Goal: Transaction & Acquisition: Obtain resource

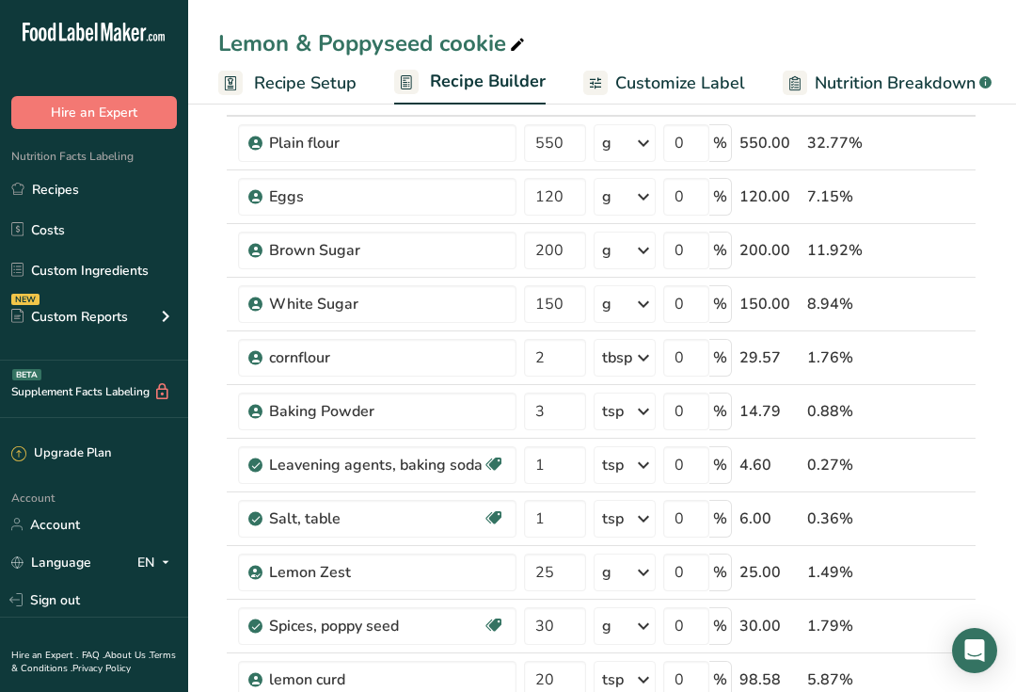
click at [327, 89] on span "Recipe Setup" at bounding box center [305, 83] width 103 height 25
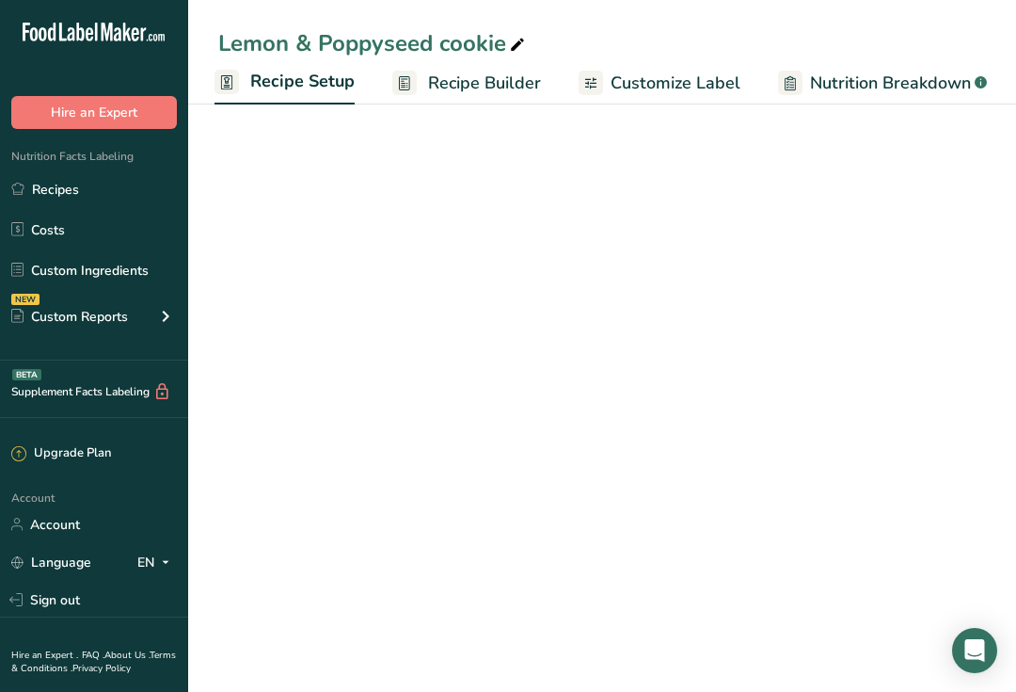
scroll to position [0, 7]
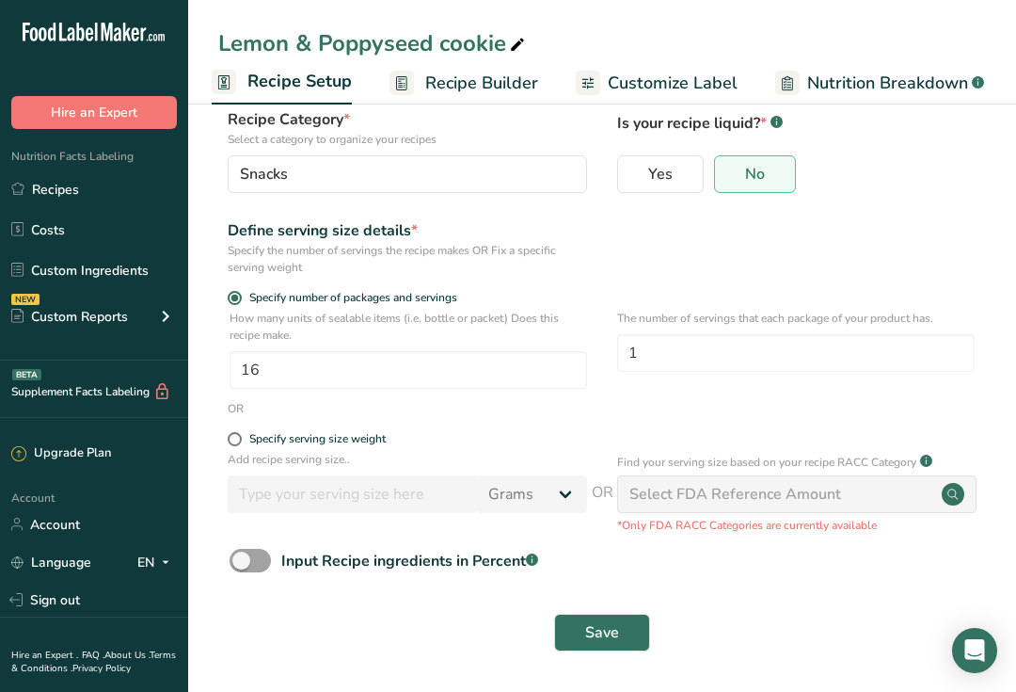
click at [499, 87] on span "Recipe Builder" at bounding box center [481, 83] width 113 height 25
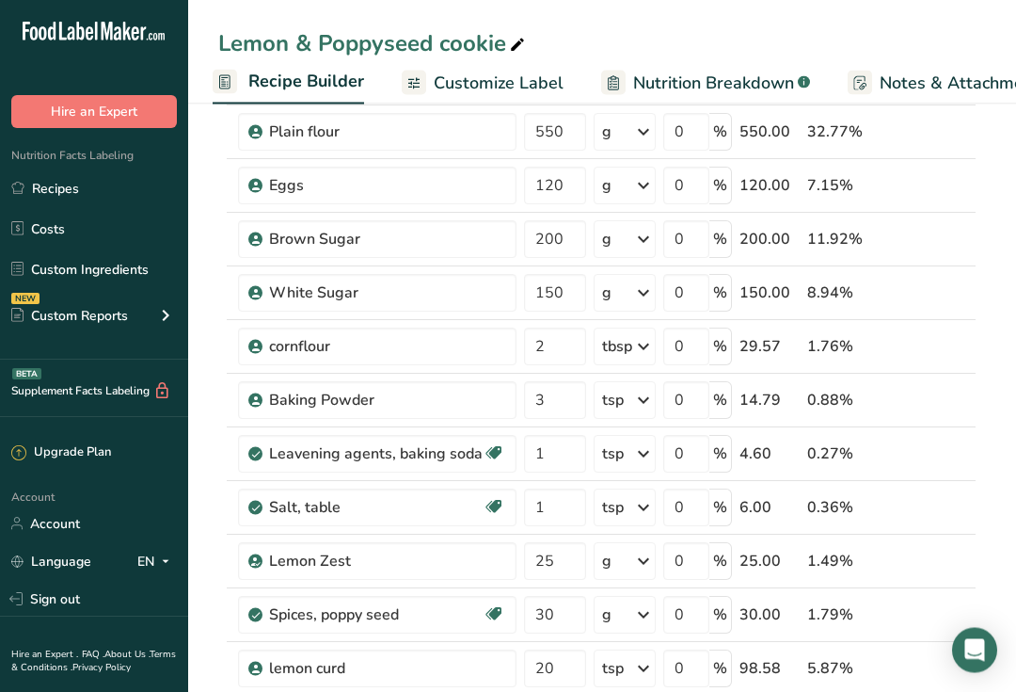
scroll to position [138, 0]
click at [553, 558] on input "25" at bounding box center [555, 561] width 62 height 38
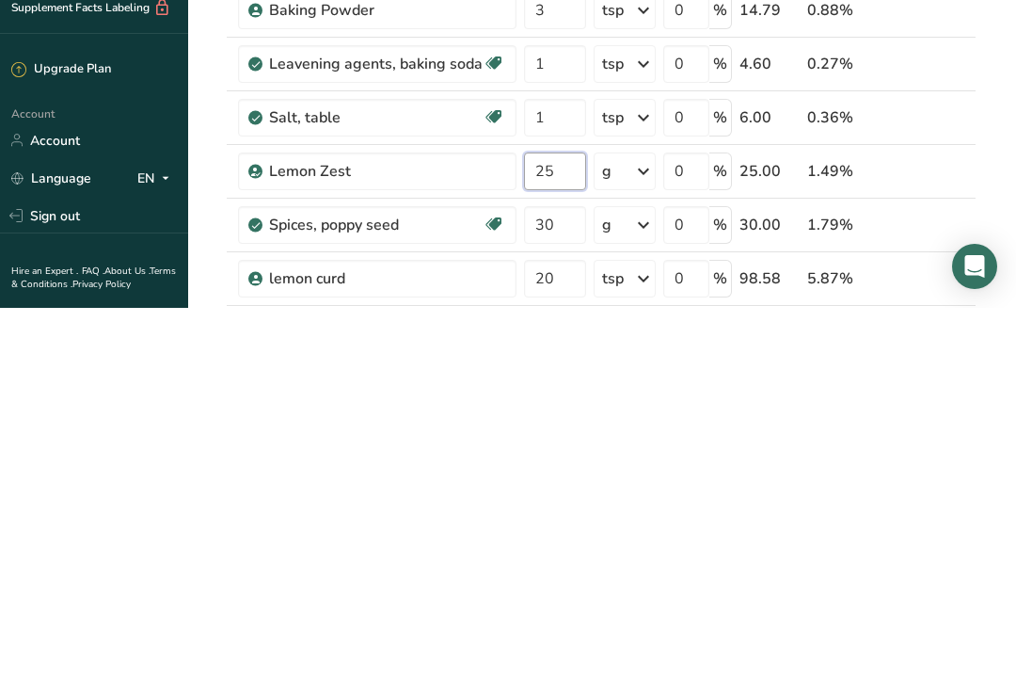
type input "2"
type input "10"
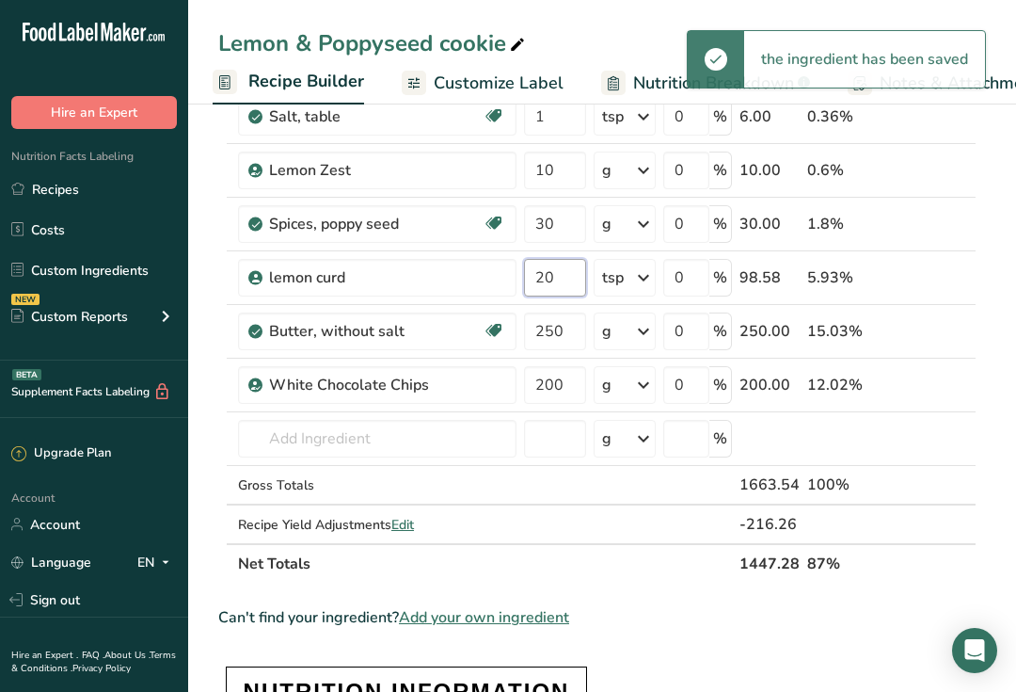
click at [534, 284] on input "20" at bounding box center [555, 278] width 62 height 38
click at [549, 279] on input "20" at bounding box center [555, 279] width 62 height 38
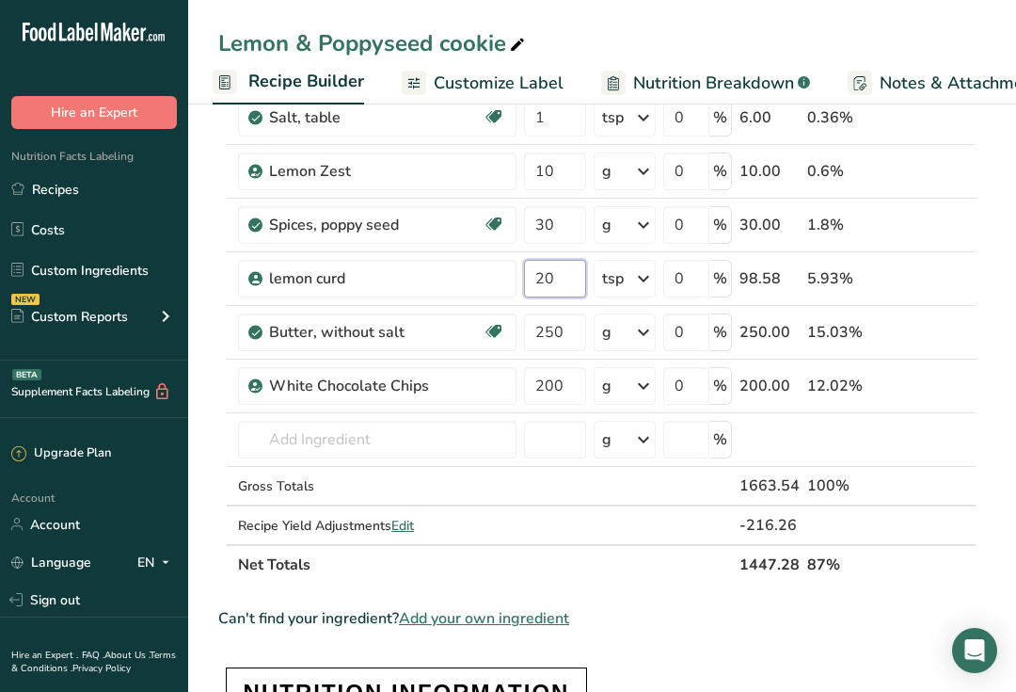
type input "2"
type input "16"
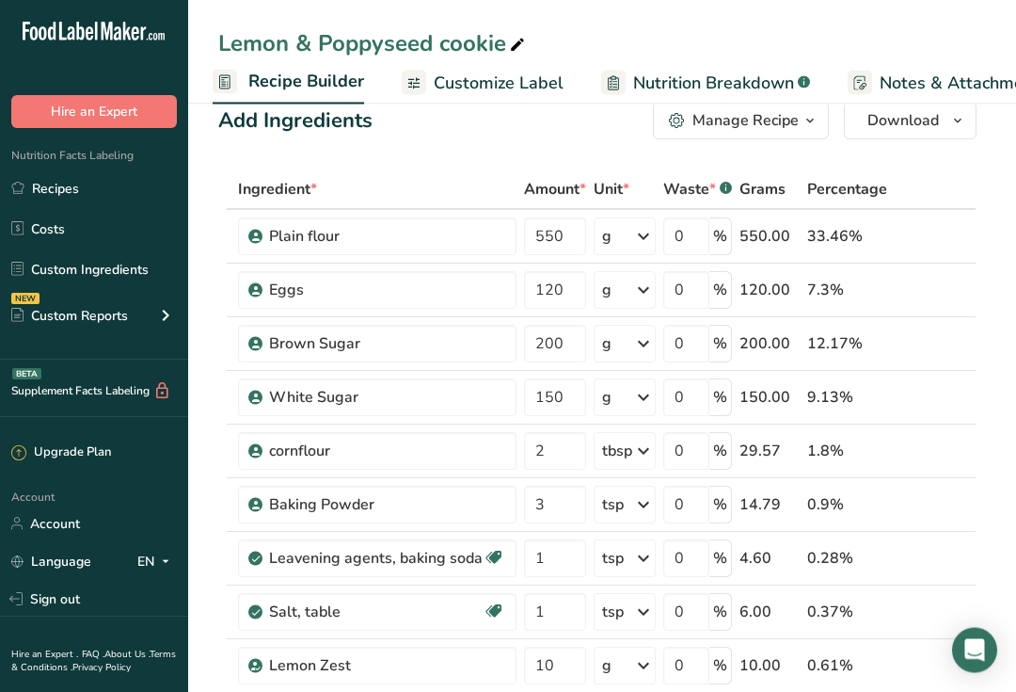
scroll to position [34, 0]
click at [751, 71] on span "Nutrition Breakdown" at bounding box center [713, 83] width 161 height 25
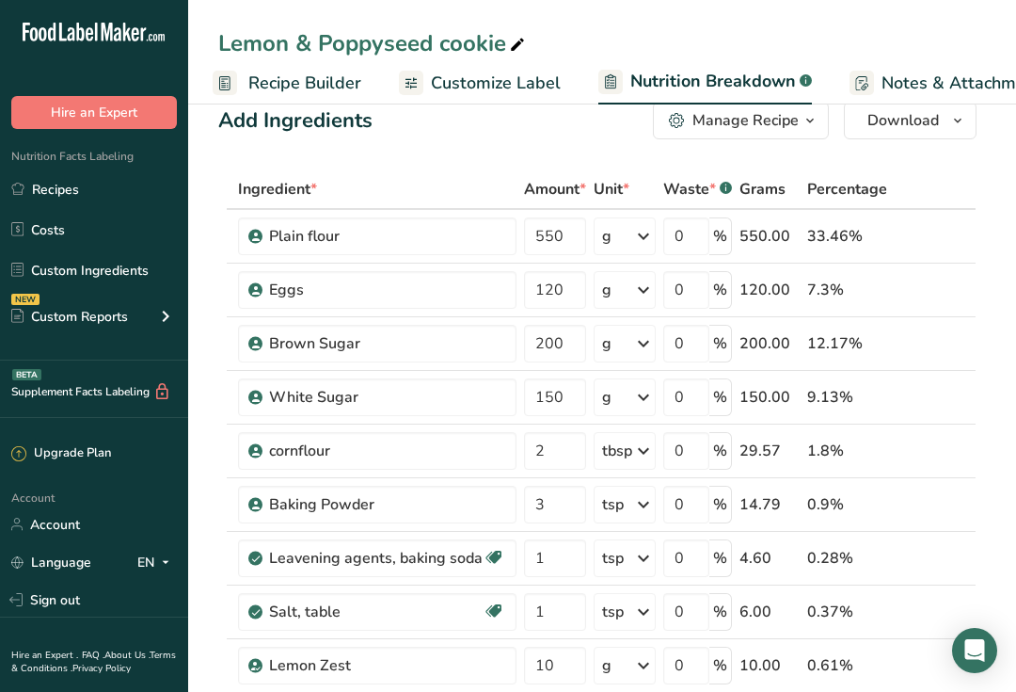
scroll to position [0, 417]
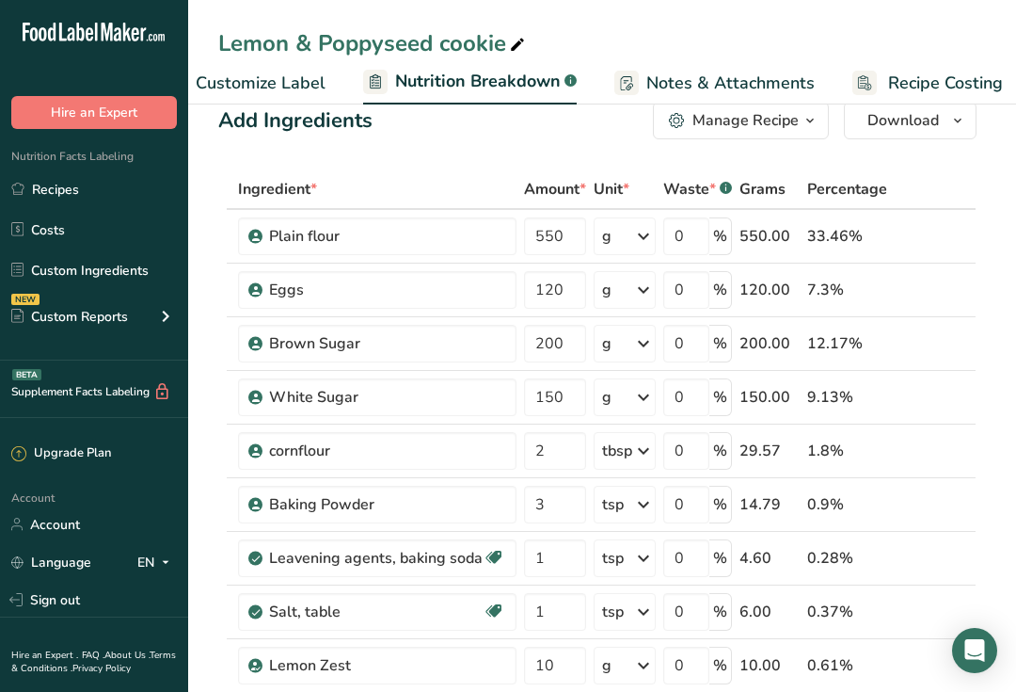
select select "Calories"
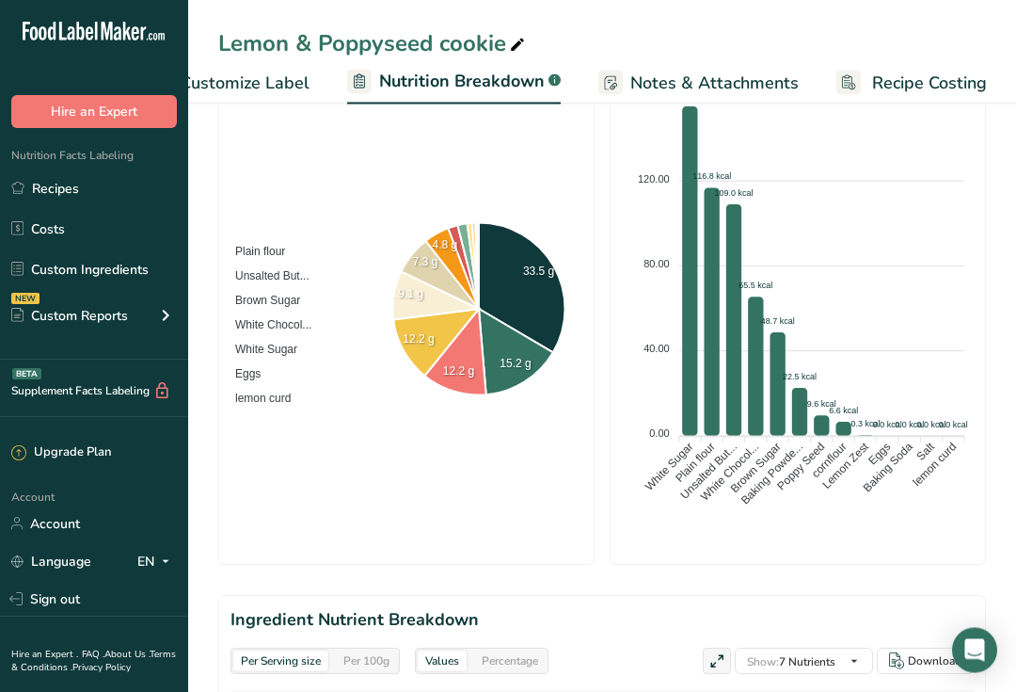
scroll to position [569, 0]
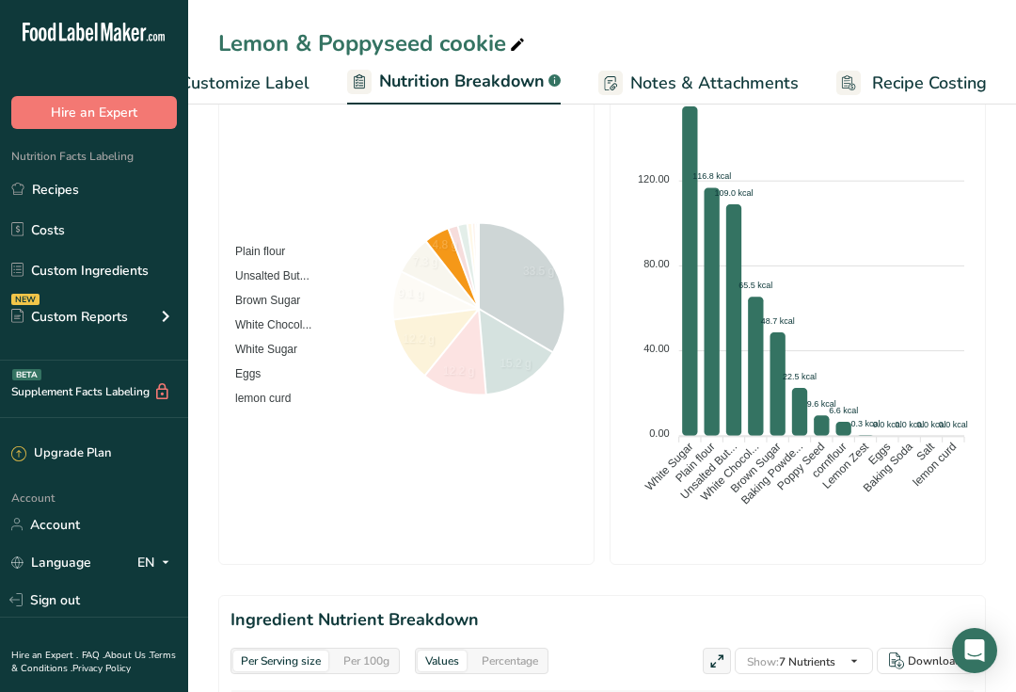
click at [291, 391] on span "lemon curd" at bounding box center [256, 397] width 70 height 13
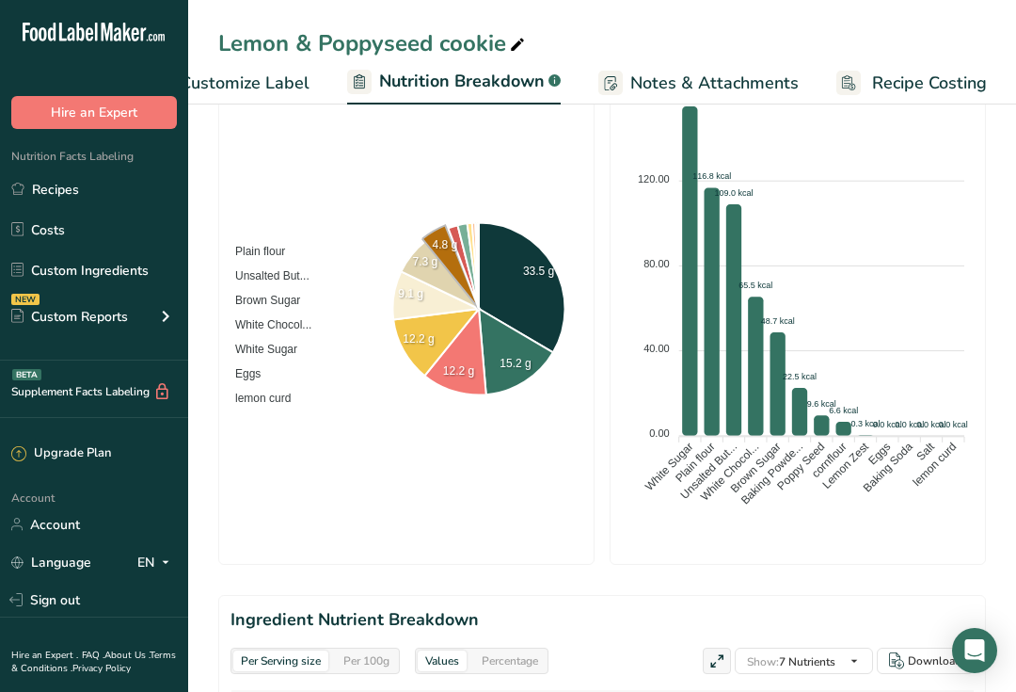
click at [271, 69] on link "Customize Label" at bounding box center [229, 83] width 162 height 42
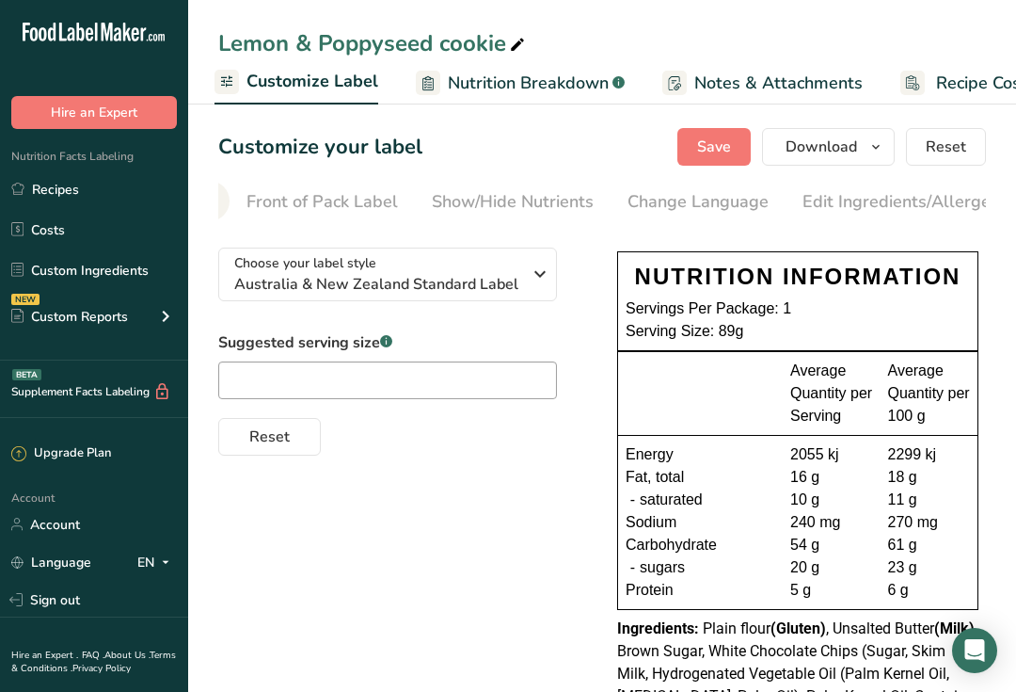
scroll to position [0, 175]
click at [855, 197] on div "Edit Ingredients/Allergens List" at bounding box center [921, 201] width 239 height 25
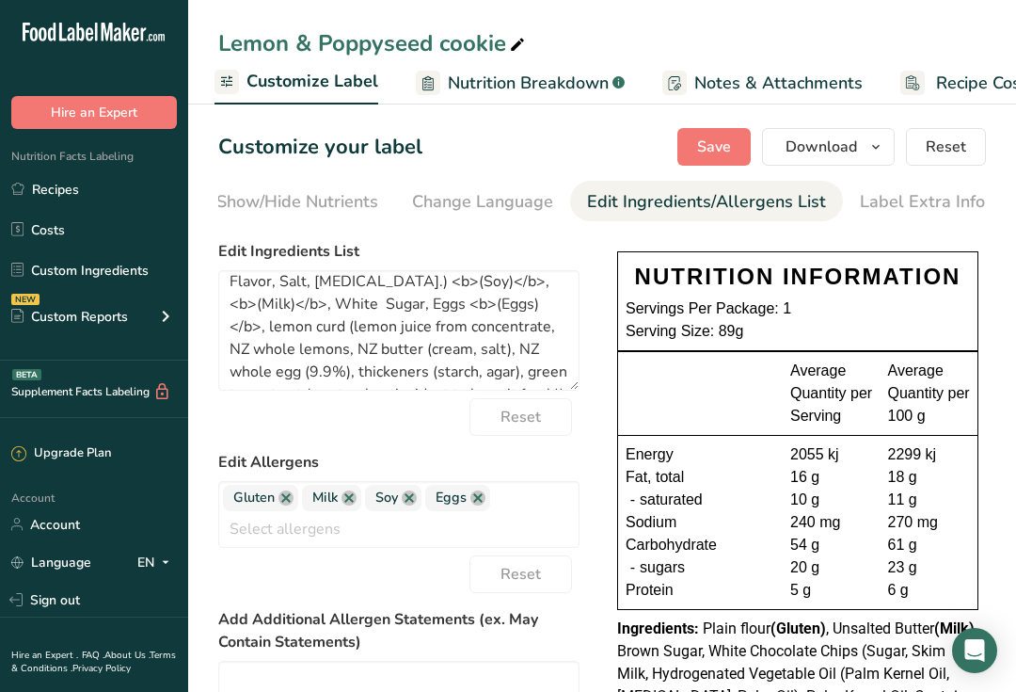
scroll to position [127, 0]
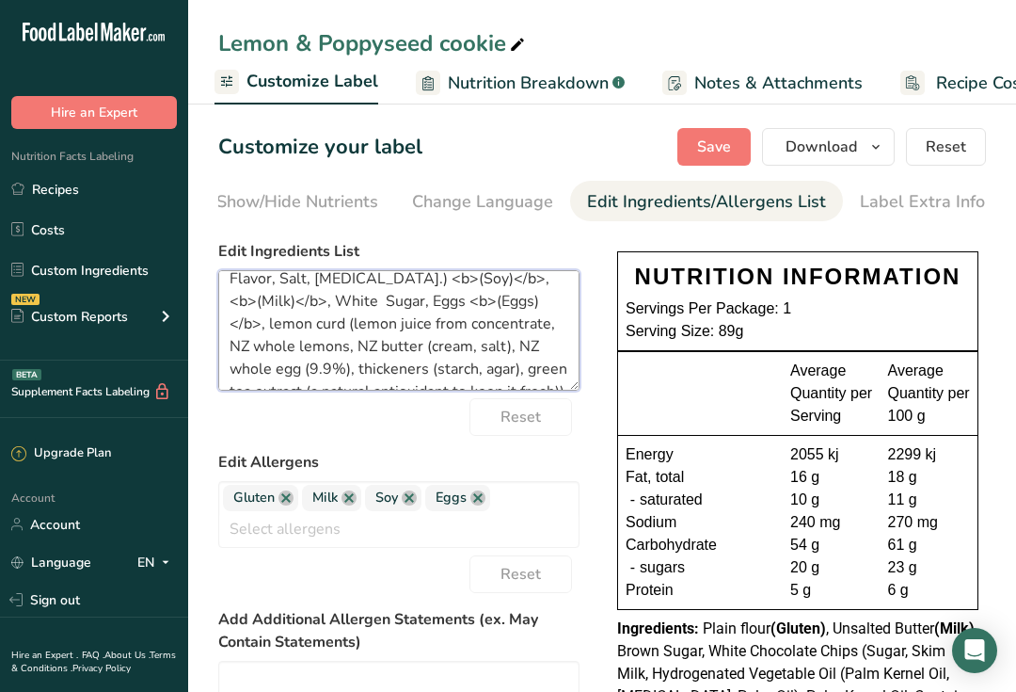
click at [263, 323] on textarea "Plain flour <b>(Gluten)</b>, Unsalted Butter <b>(Milk)</b>, Brown Sugar, White …" at bounding box center [398, 330] width 361 height 120
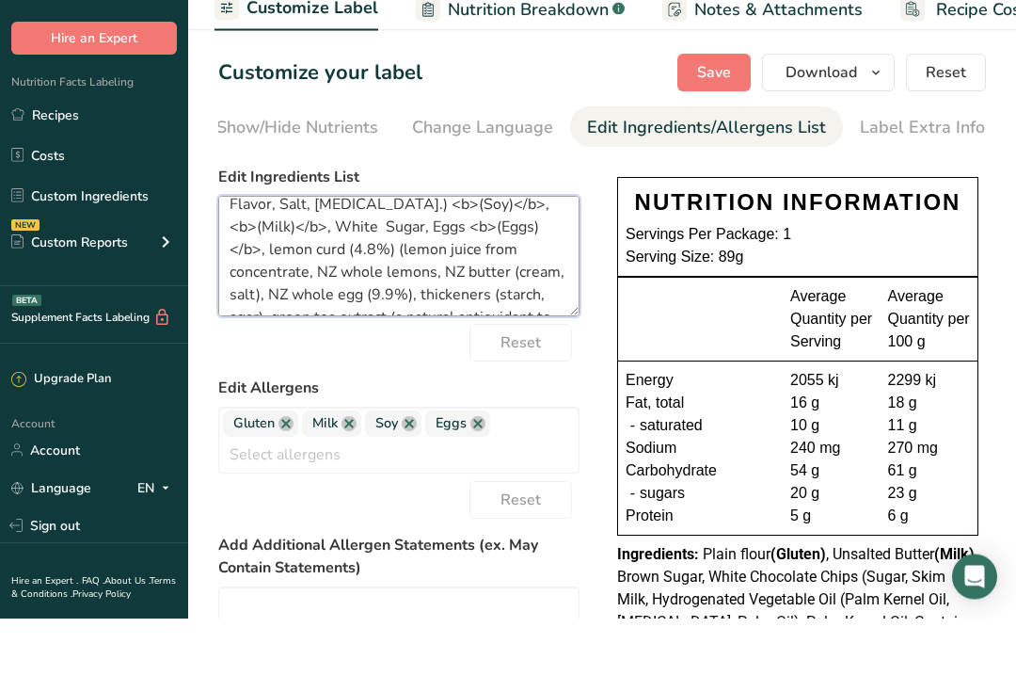
type textarea "Plain flour <b>(Gluten)</b>, Unsalted Butter <b>(Milk)</b>, Brown Sugar, White …"
click at [720, 135] on span "Save" at bounding box center [714, 146] width 34 height 23
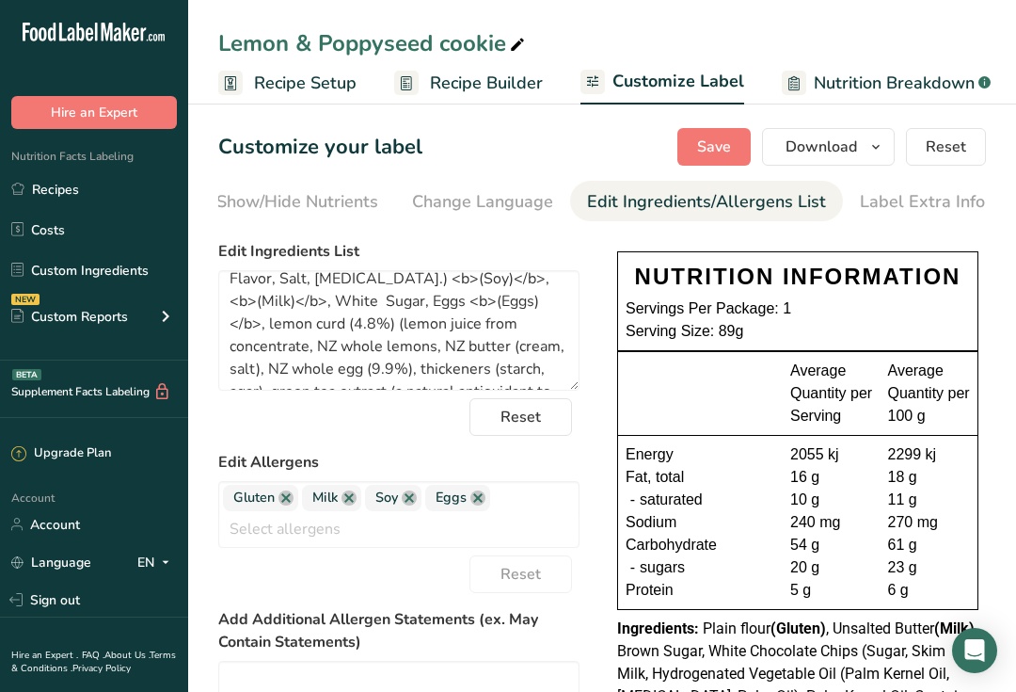
scroll to position [0, 0]
click at [518, 82] on span "Recipe Builder" at bounding box center [486, 83] width 113 height 25
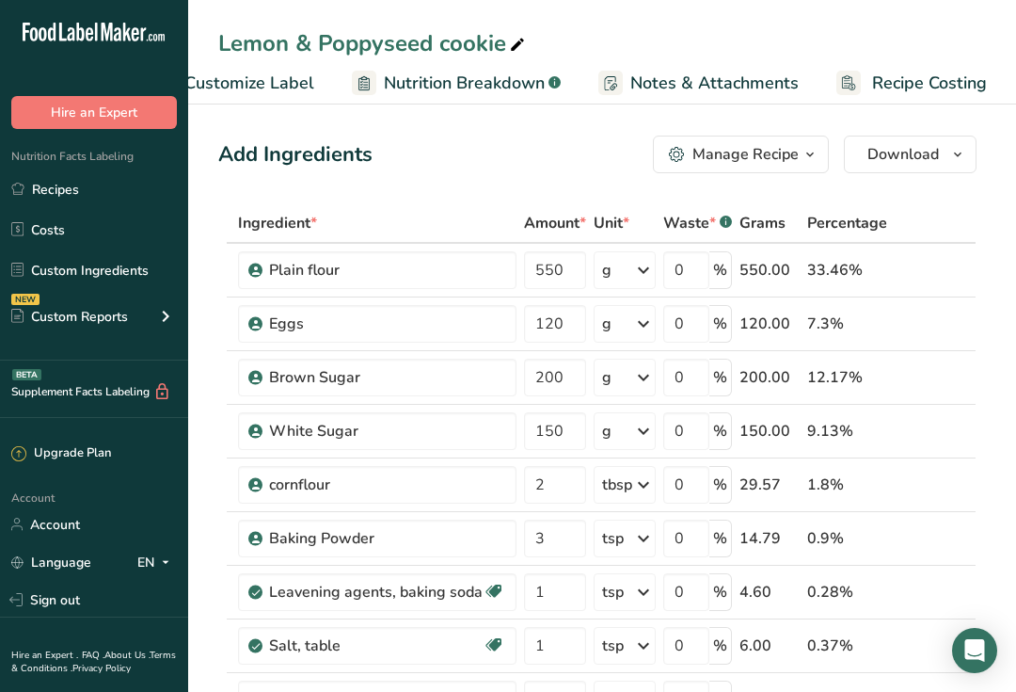
click at [913, 165] on span "Download" at bounding box center [903, 154] width 72 height 23
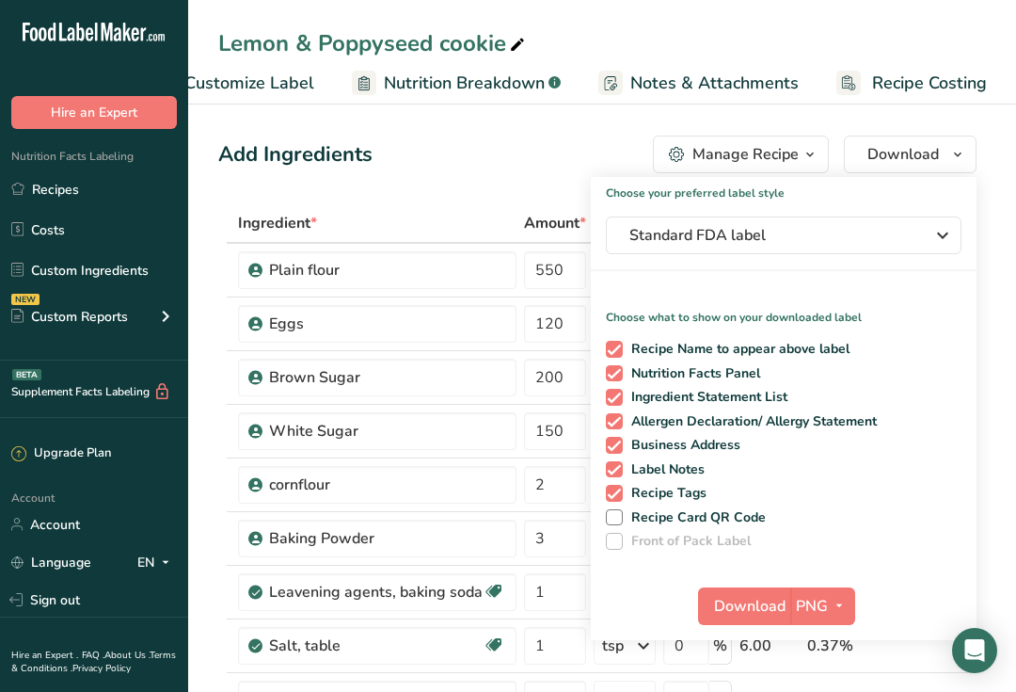
click at [782, 607] on span "Download" at bounding box center [750, 606] width 72 height 23
click at [753, 602] on span "Download" at bounding box center [750, 606] width 72 height 23
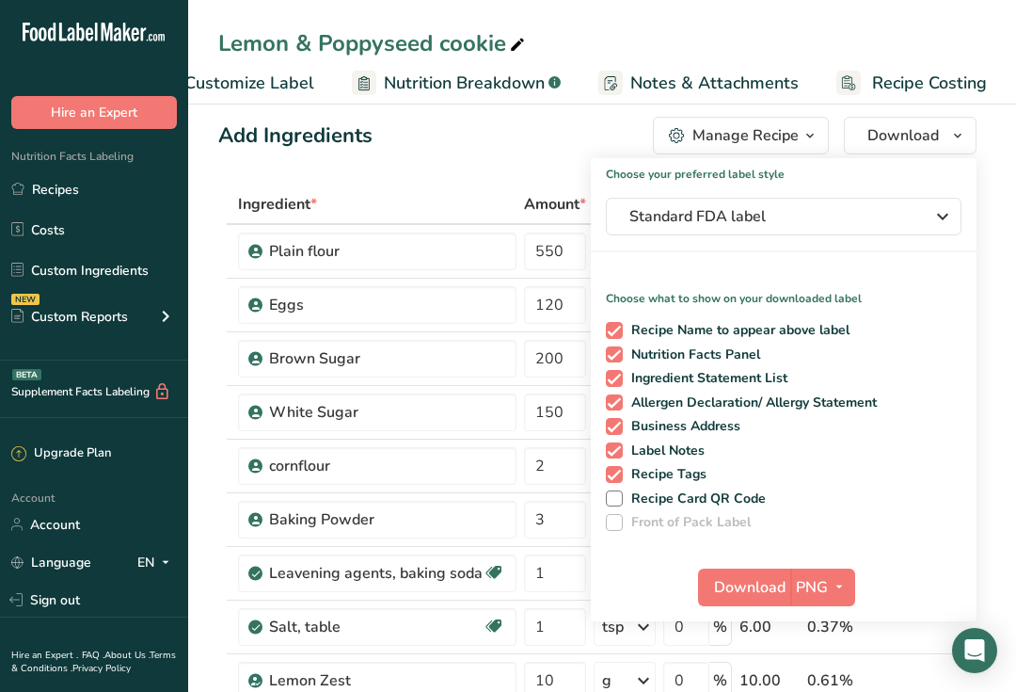
click at [915, 225] on div "Standard FDA label" at bounding box center [783, 216] width 309 height 23
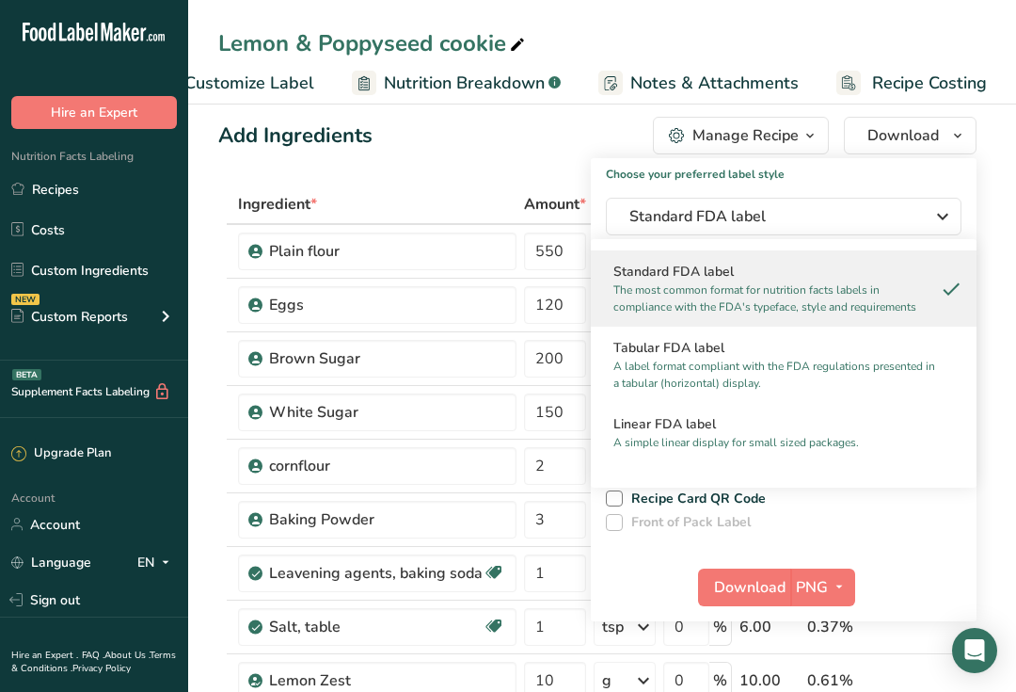
click at [803, 371] on p "A label format compliant with the FDA regulations presented in a tabular (horiz…" at bounding box center [775, 375] width 324 height 34
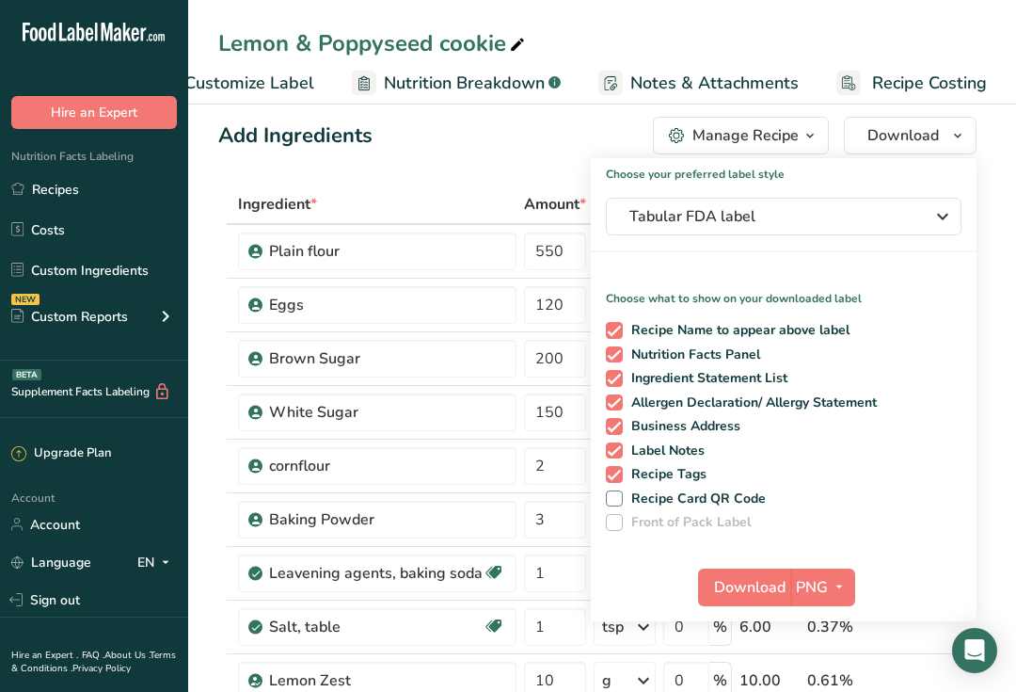
click at [881, 48] on div "Lemon & Poppyseed cookie" at bounding box center [602, 43] width 828 height 34
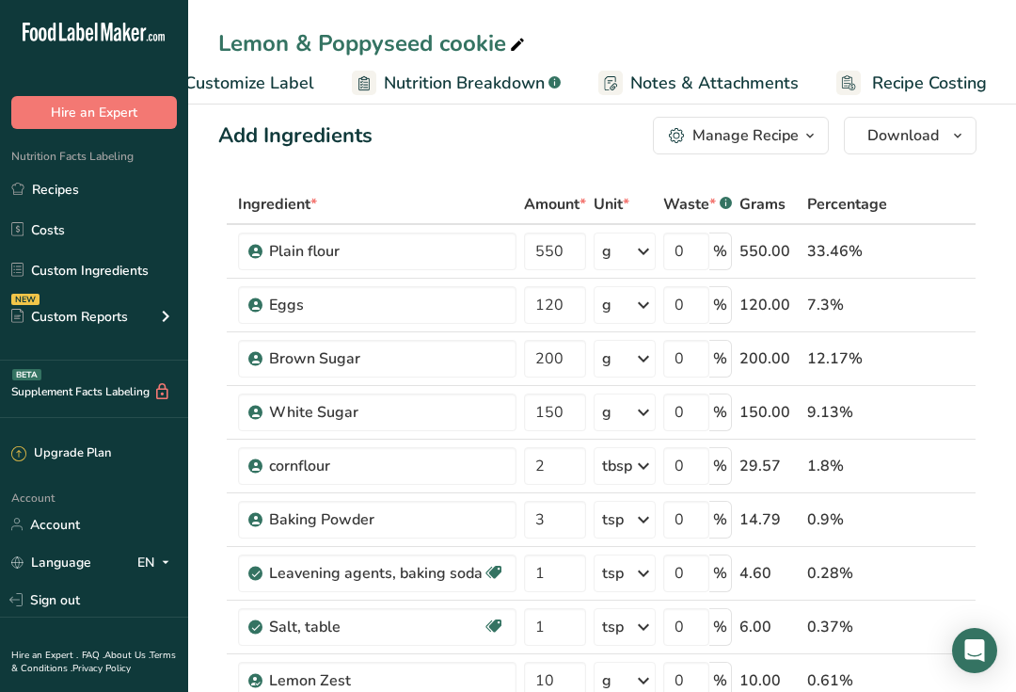
click at [887, 140] on span "Download" at bounding box center [903, 135] width 72 height 23
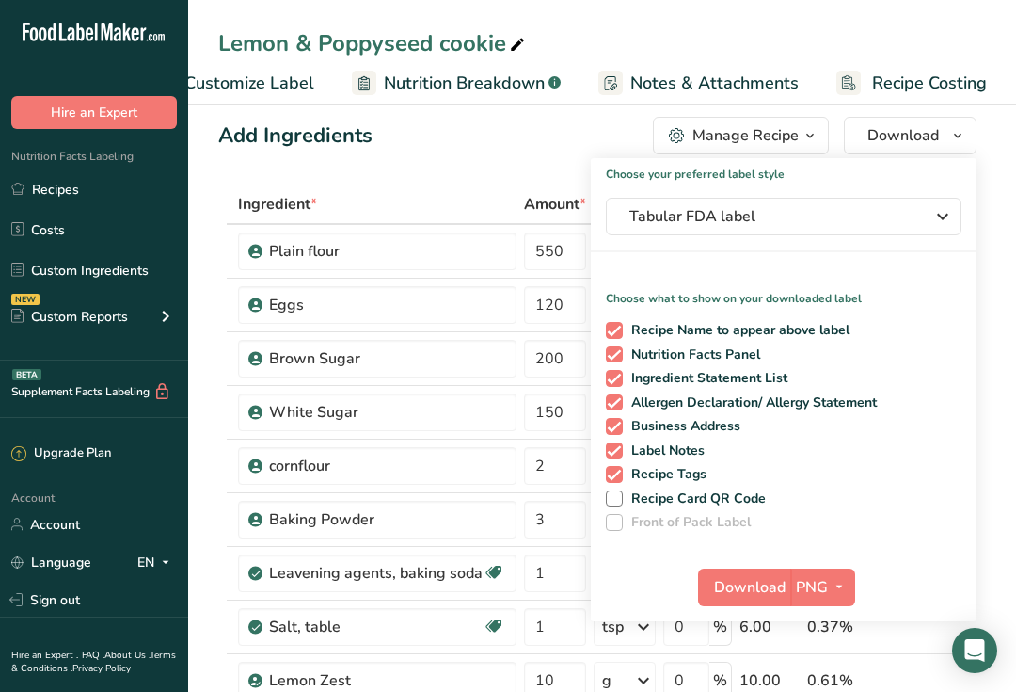
click at [834, 582] on icon "button" at bounding box center [839, 587] width 15 height 24
click at [761, 583] on span "Download" at bounding box center [750, 587] width 72 height 23
click at [89, 196] on link "Recipes" at bounding box center [94, 189] width 188 height 36
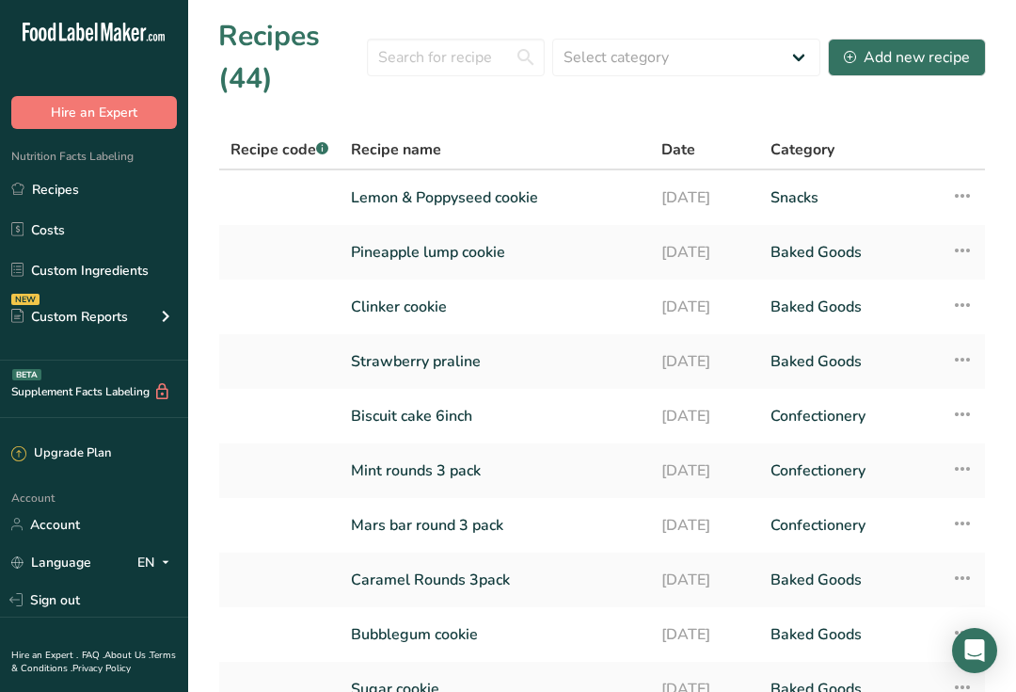
click at [439, 311] on link "Clinker cookie" at bounding box center [495, 307] width 288 height 40
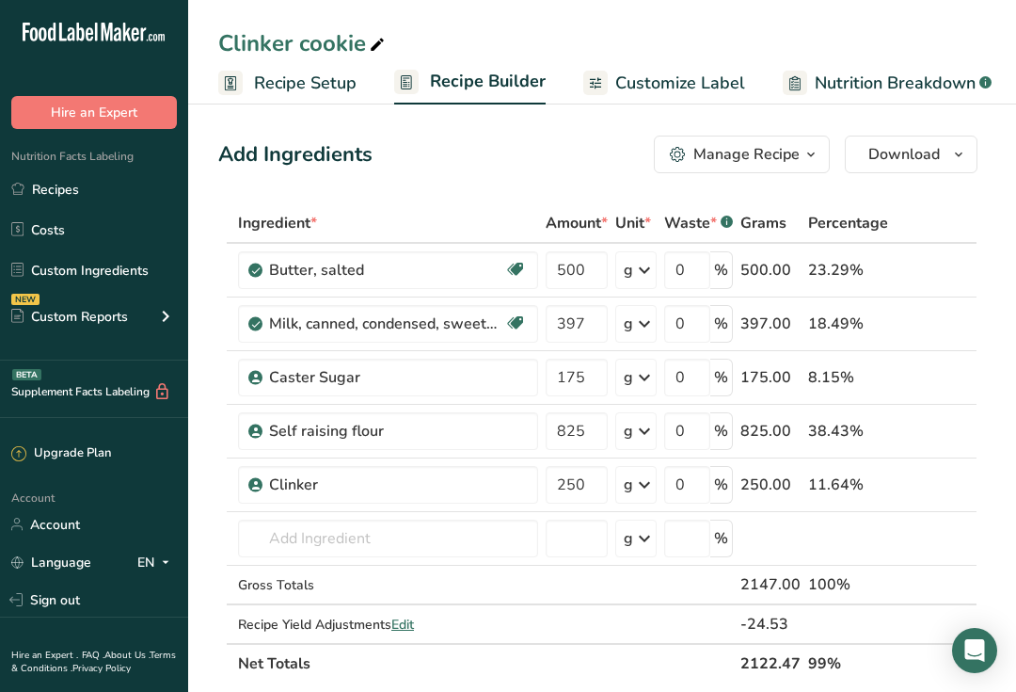
click at [956, 158] on icon "button" at bounding box center [958, 155] width 15 height 24
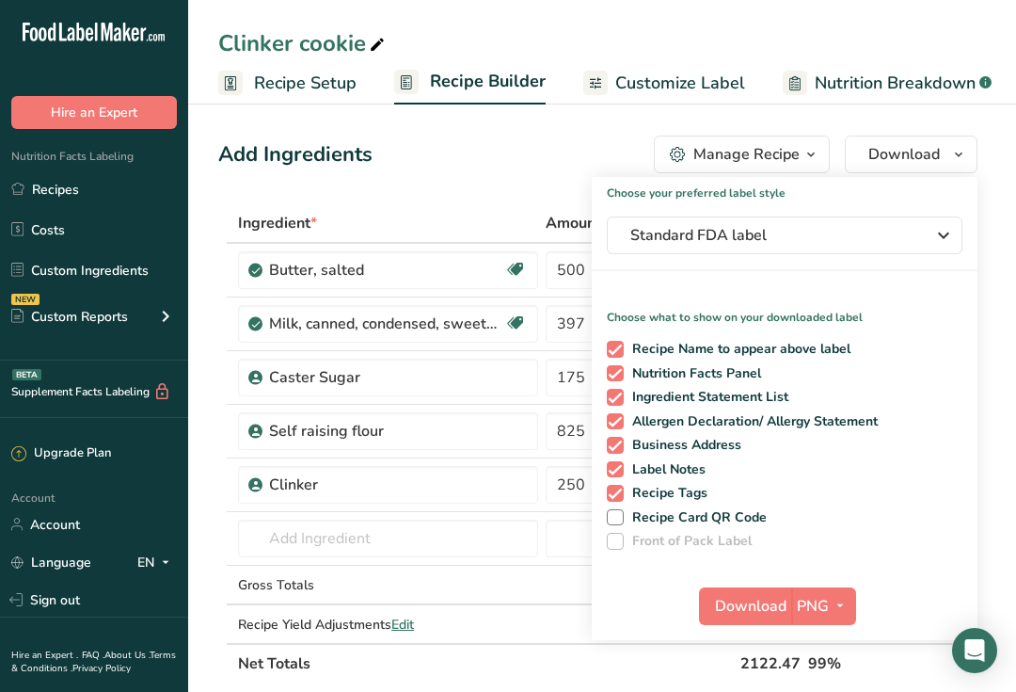
click at [924, 53] on div "Clinker cookie" at bounding box center [602, 43] width 828 height 34
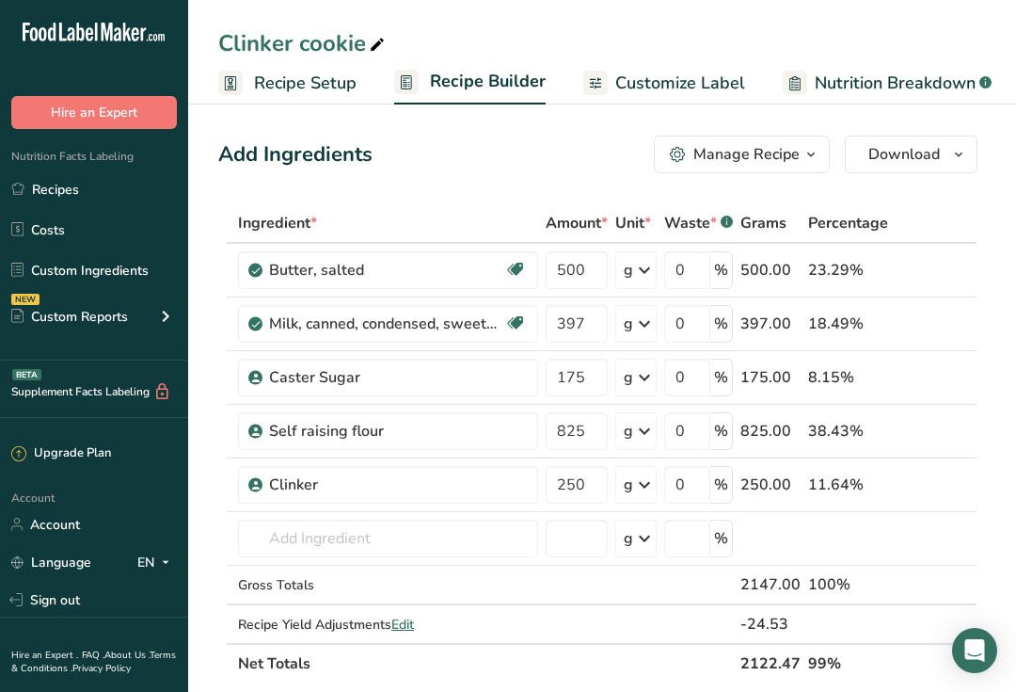
click at [74, 216] on link "Costs" at bounding box center [94, 230] width 188 height 36
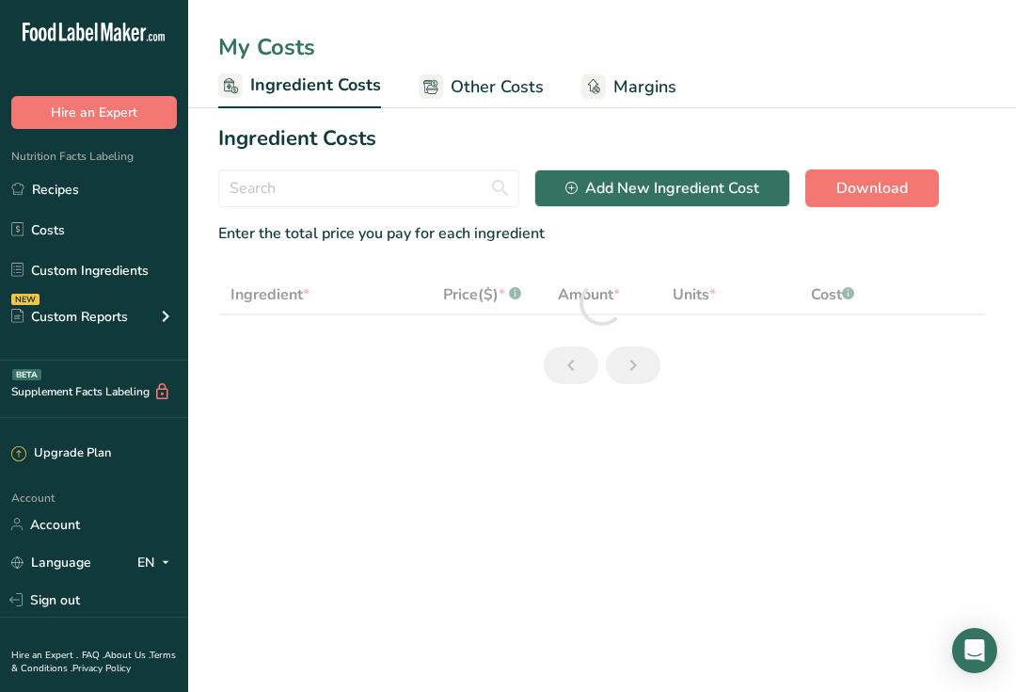
click at [88, 218] on link "Costs" at bounding box center [94, 230] width 188 height 36
select select "1"
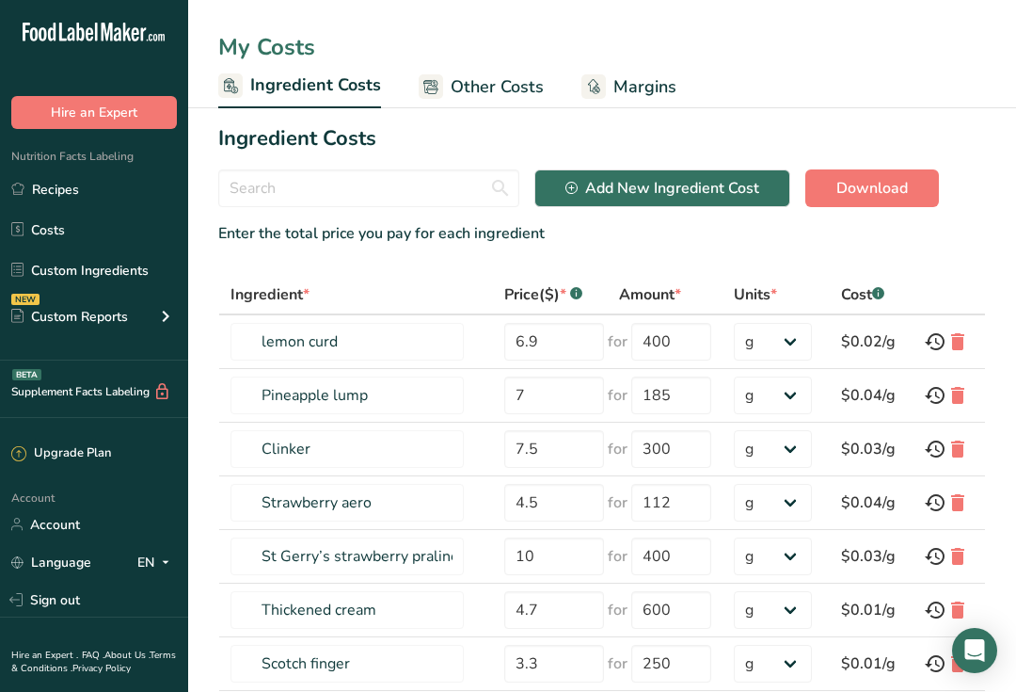
click at [85, 204] on link "Recipes" at bounding box center [94, 189] width 188 height 36
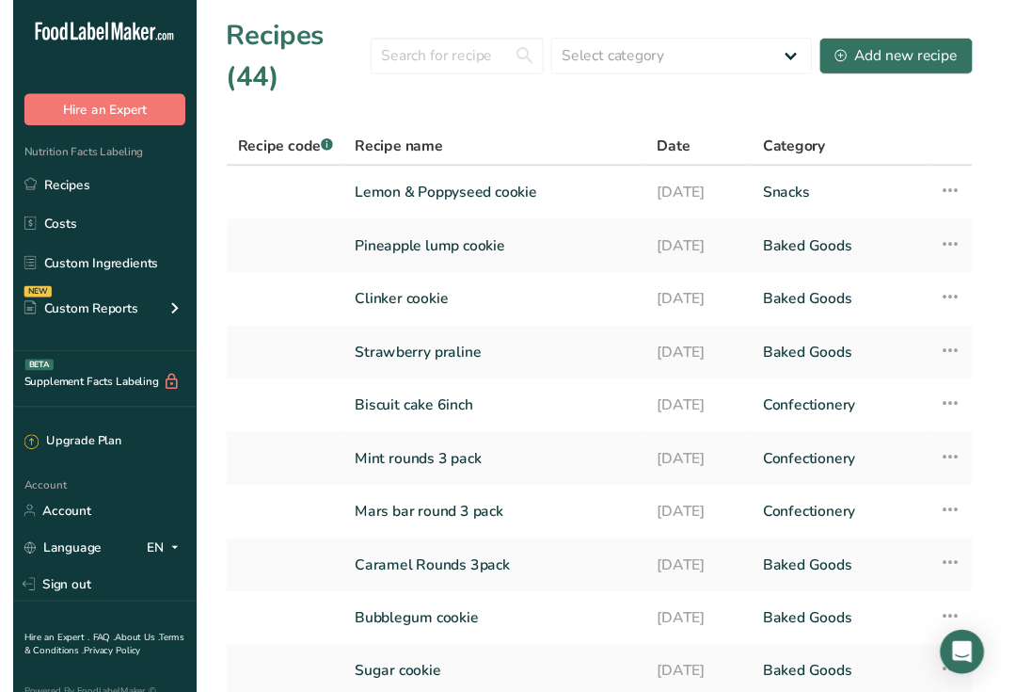
scroll to position [19, 0]
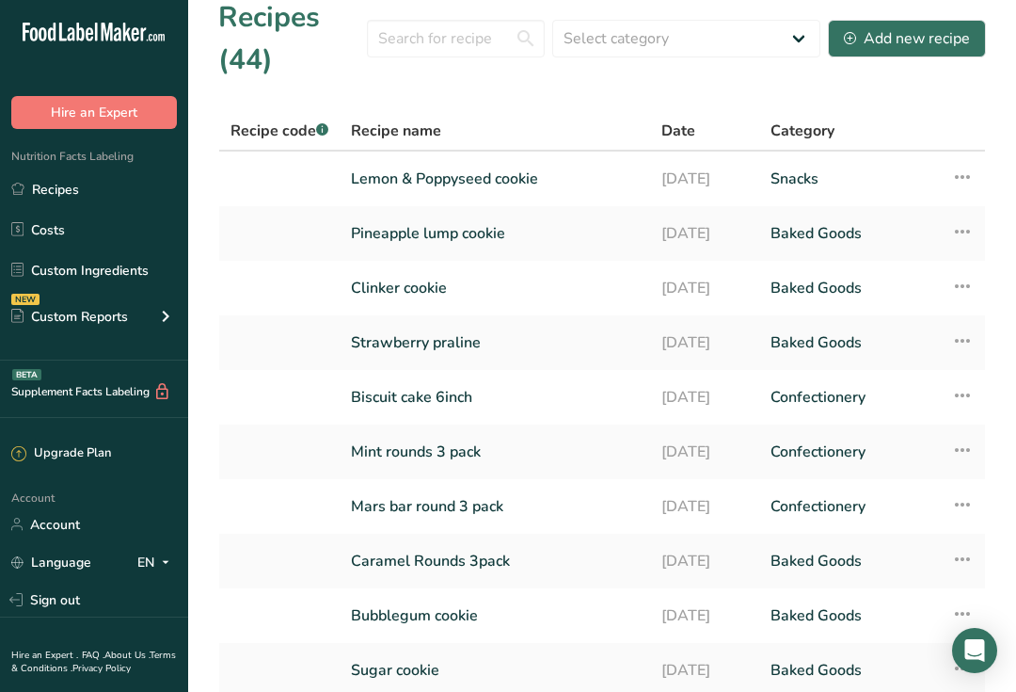
click at [494, 177] on link "Lemon & Poppyseed cookie" at bounding box center [495, 179] width 288 height 40
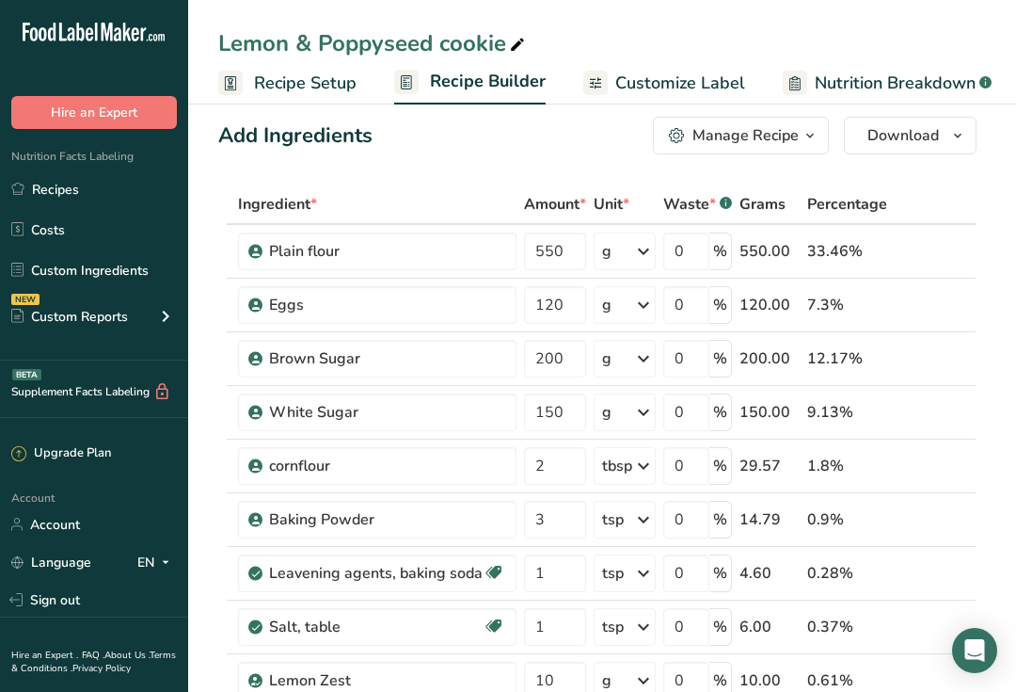
click at [78, 192] on link "Recipes" at bounding box center [94, 189] width 188 height 36
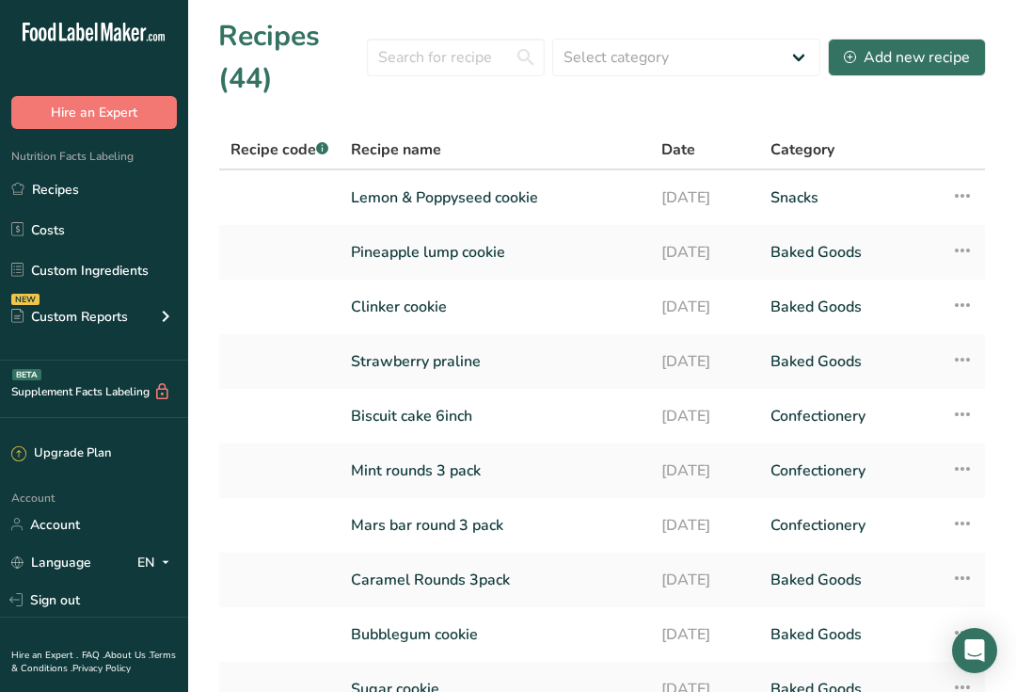
click at [485, 202] on link "Lemon & Poppyseed cookie" at bounding box center [495, 198] width 288 height 40
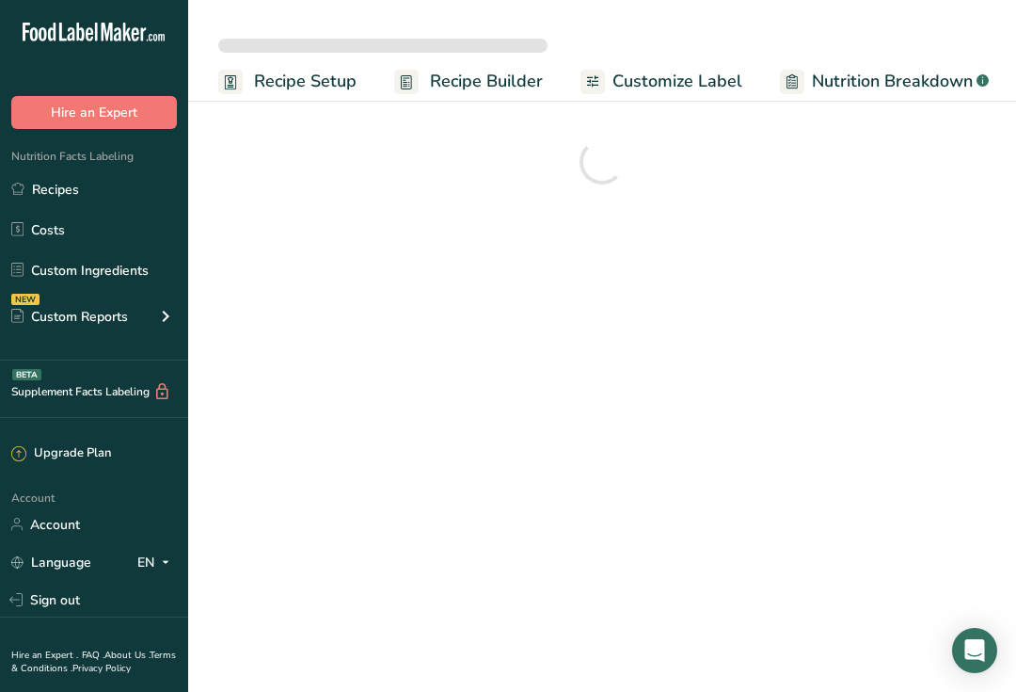
click at [300, 92] on span "Recipe Setup" at bounding box center [305, 81] width 103 height 25
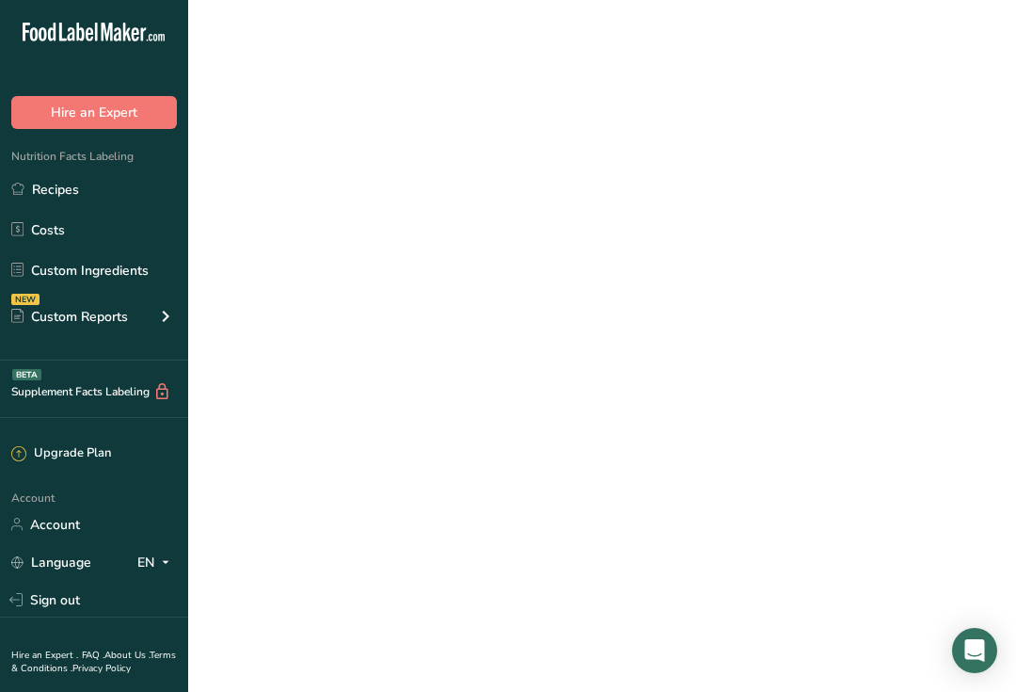
select select
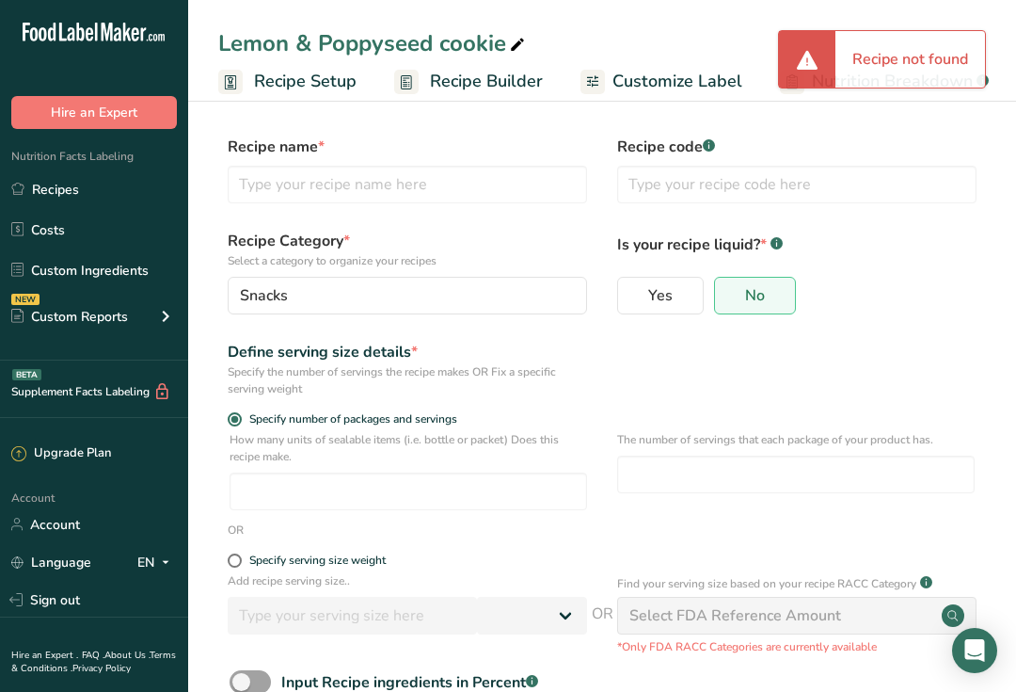
type input "Lemon & Poppyseed cookie"
radio input "true"
type input "16"
type input "1"
select select "0"
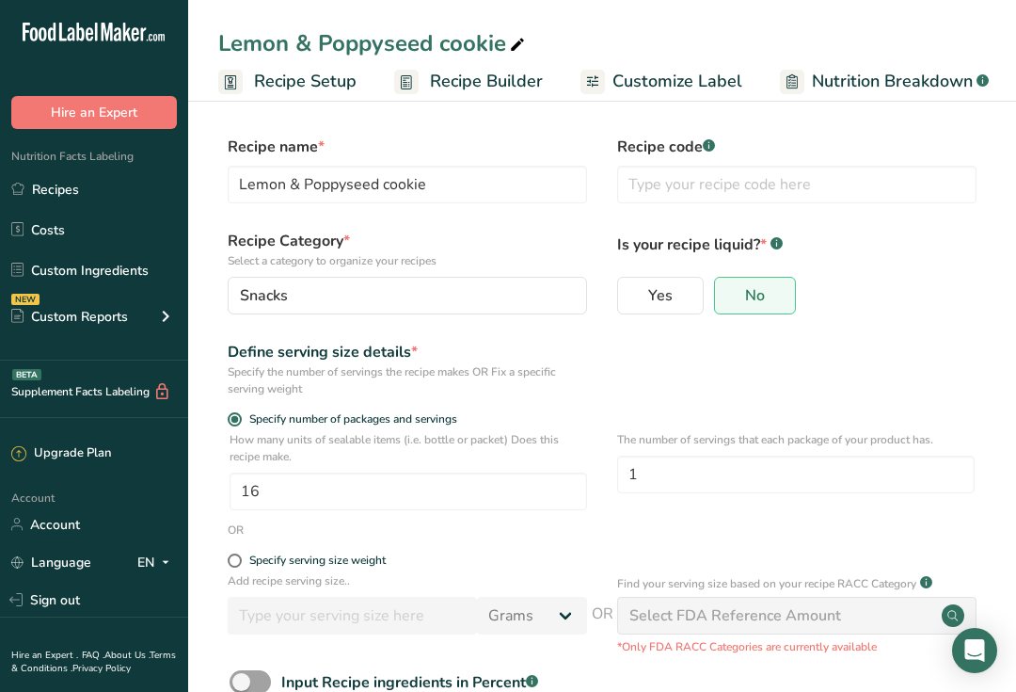
click at [375, 291] on div "Snacks" at bounding box center [402, 295] width 324 height 23
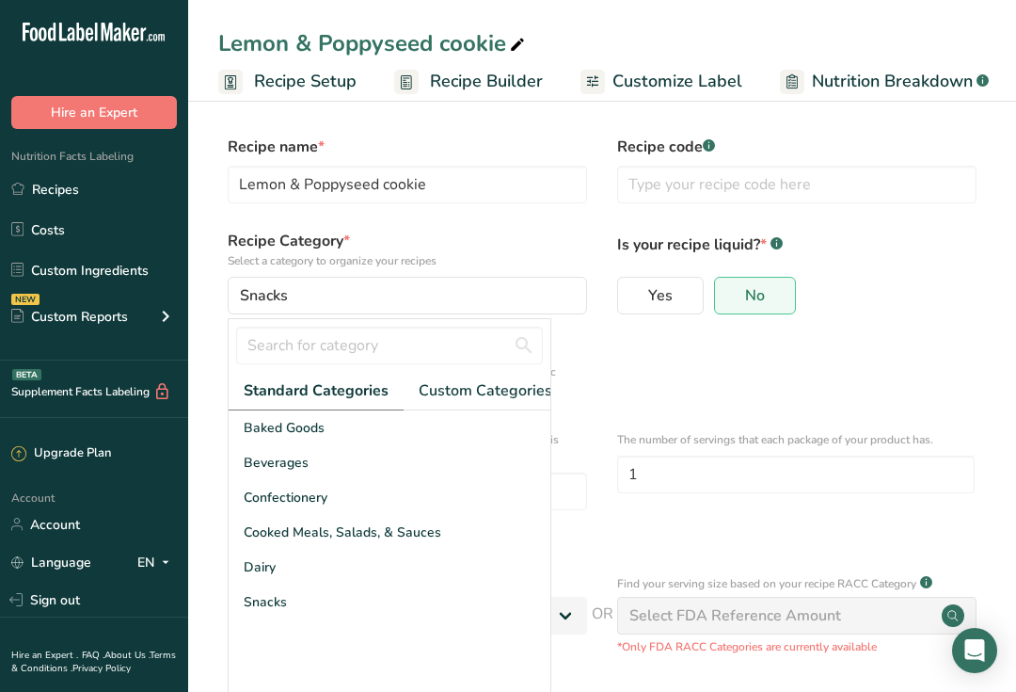
click at [320, 423] on span "Baked Goods" at bounding box center [284, 428] width 81 height 20
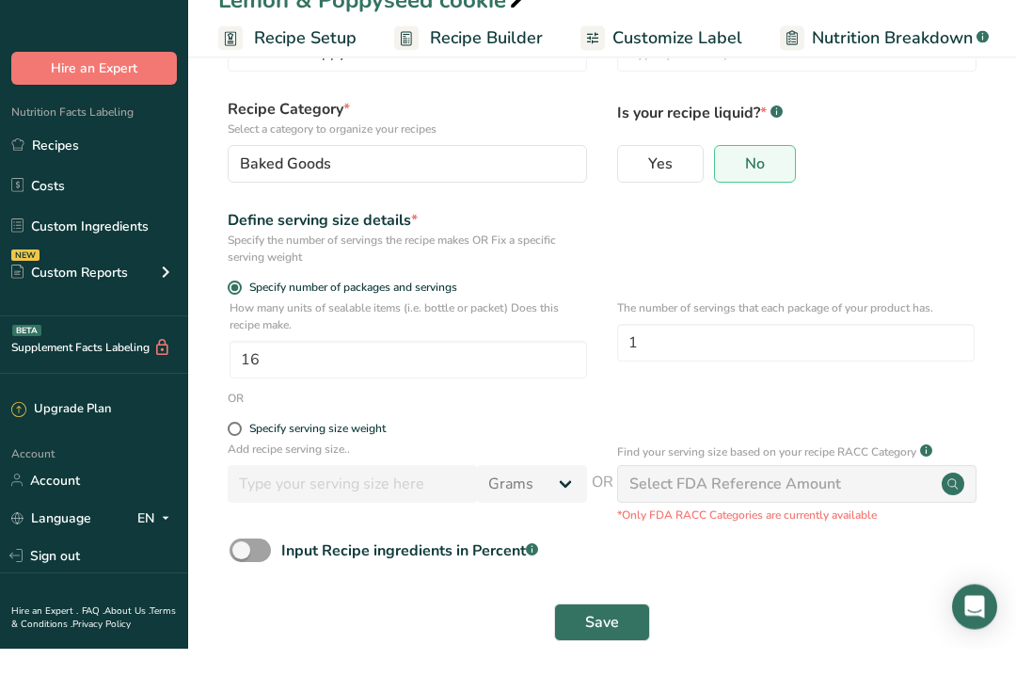
scroll to position [88, 0]
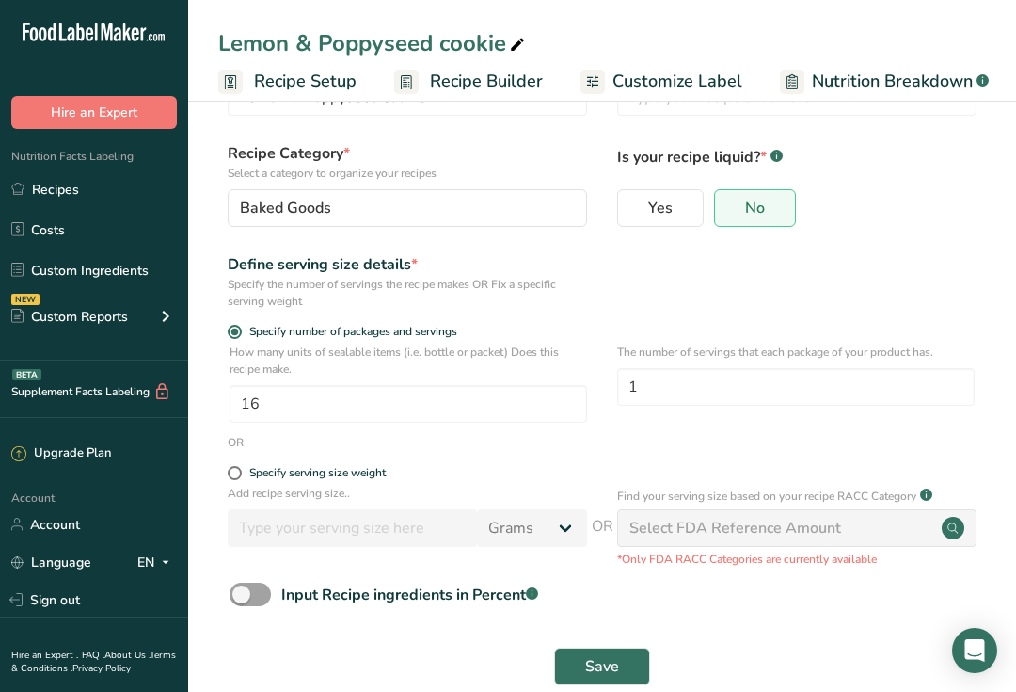
click at [589, 683] on button "Save" at bounding box center [602, 666] width 96 height 38
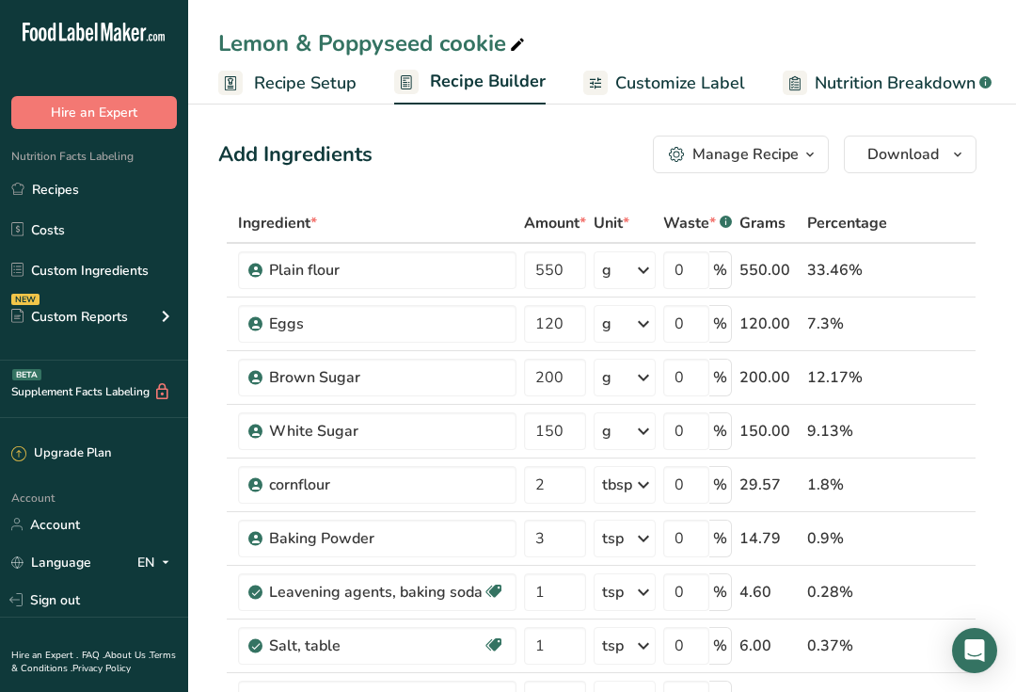
click at [904, 155] on span "Download" at bounding box center [903, 154] width 72 height 23
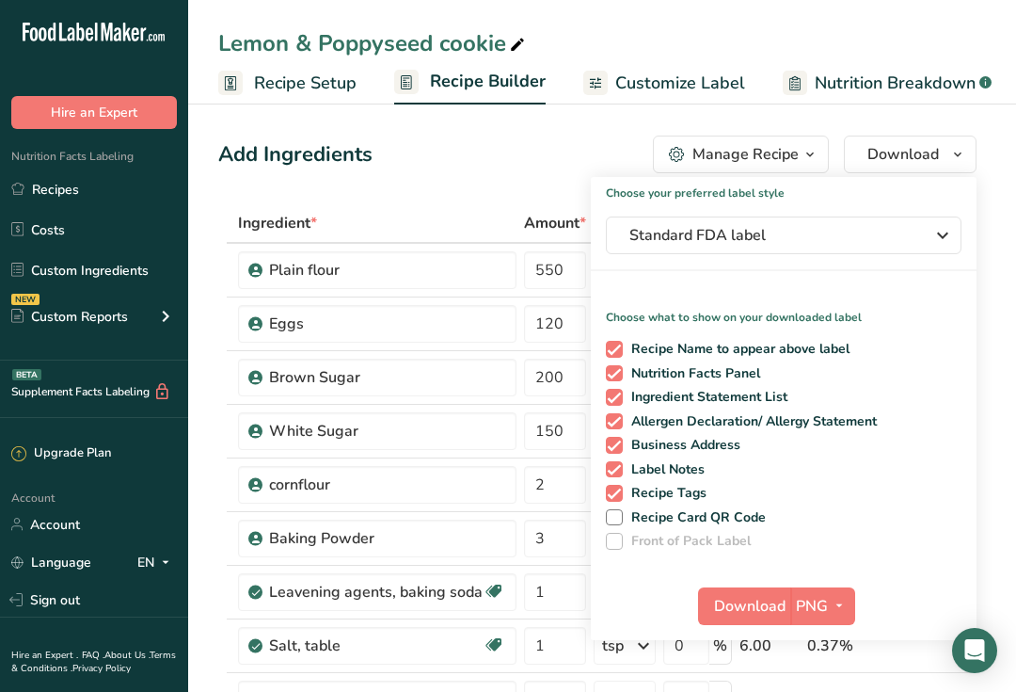
click at [775, 609] on span "Download" at bounding box center [750, 606] width 72 height 23
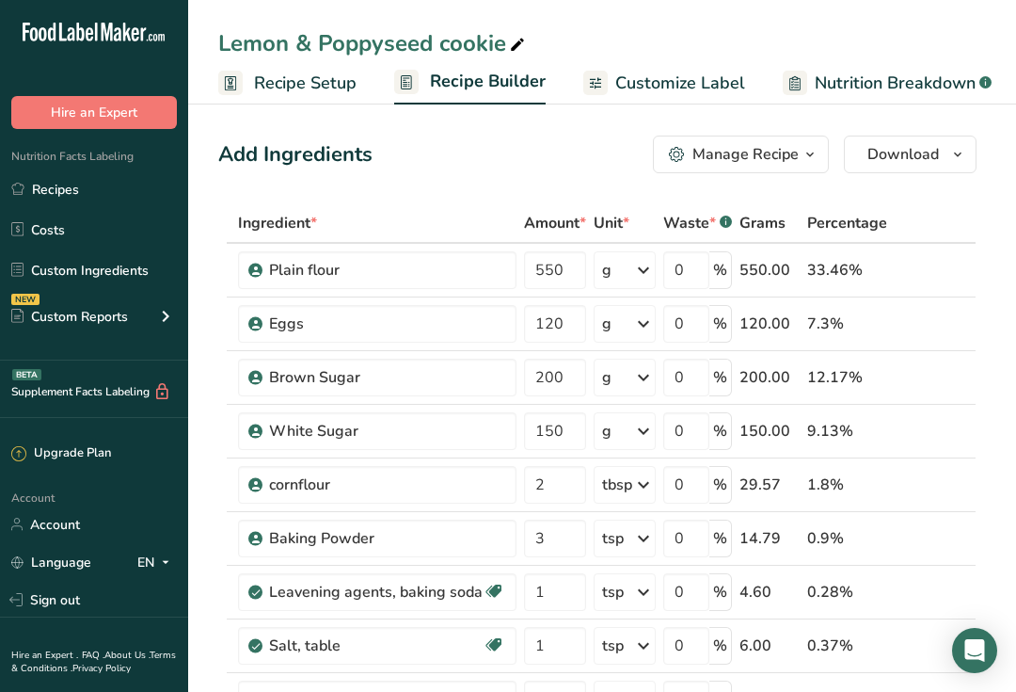
click at [931, 162] on span "Download" at bounding box center [903, 154] width 72 height 23
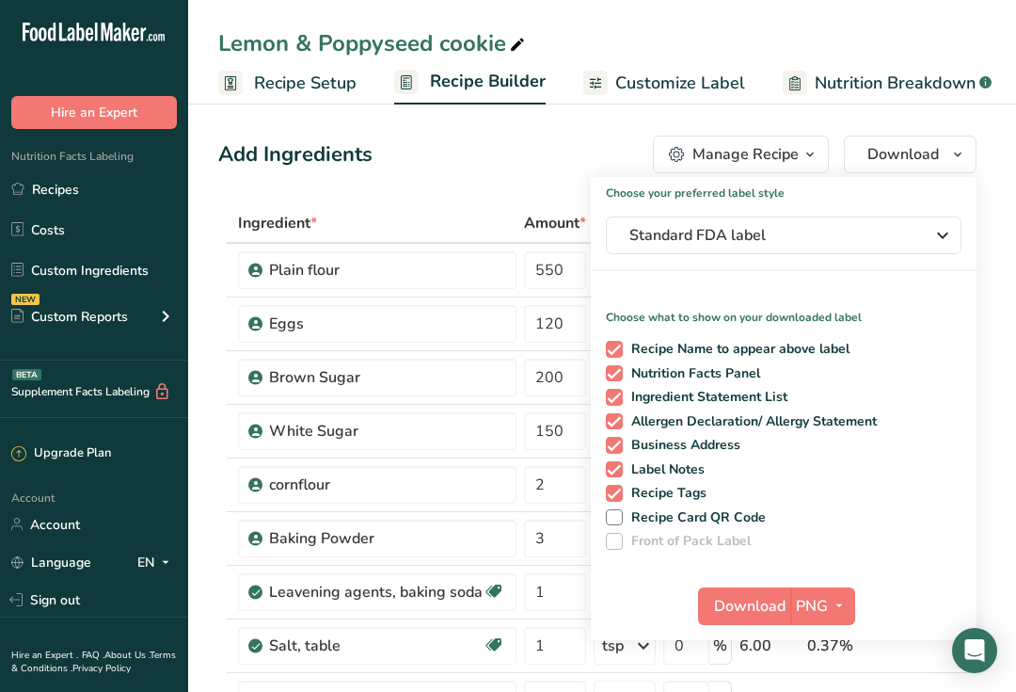
click at [616, 371] on span at bounding box center [614, 373] width 17 height 17
click at [616, 371] on input "Nutrition Facts Panel" at bounding box center [612, 373] width 12 height 12
click at [759, 607] on span "Download" at bounding box center [750, 606] width 72 height 23
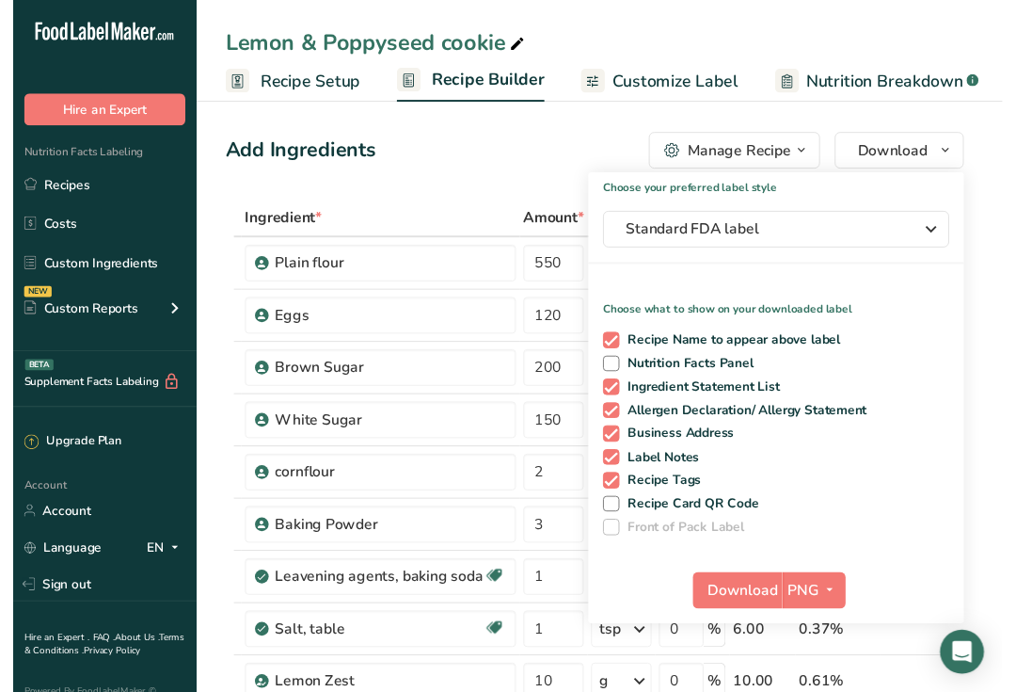
scroll to position [19, 0]
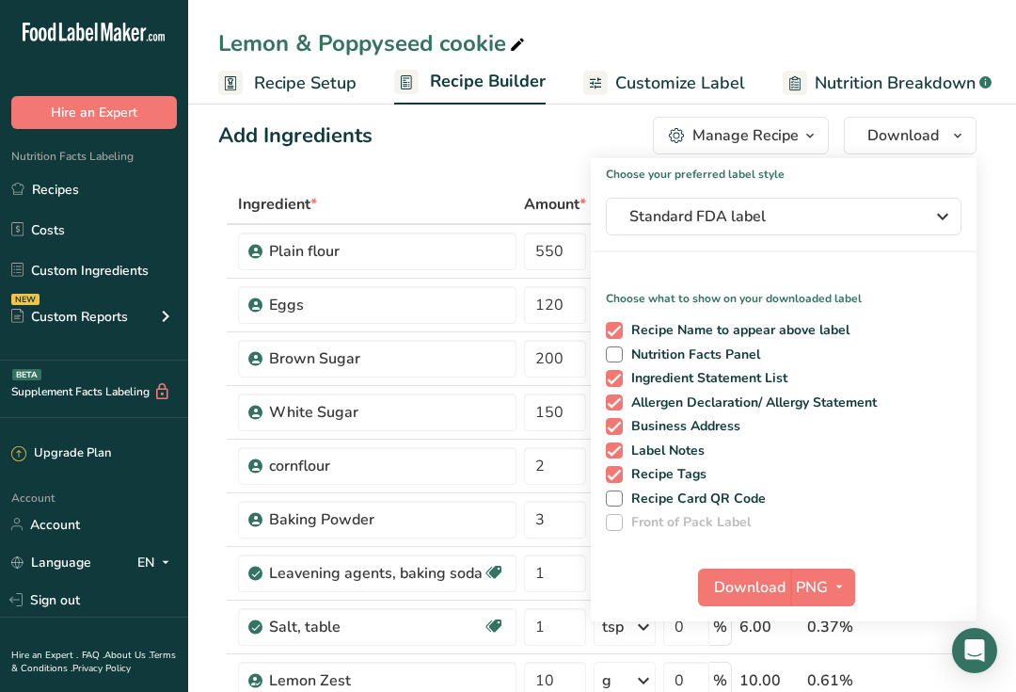
click at [619, 353] on span at bounding box center [614, 354] width 17 height 17
click at [618, 353] on input "Nutrition Facts Panel" at bounding box center [612, 354] width 12 height 12
checkbox input "true"
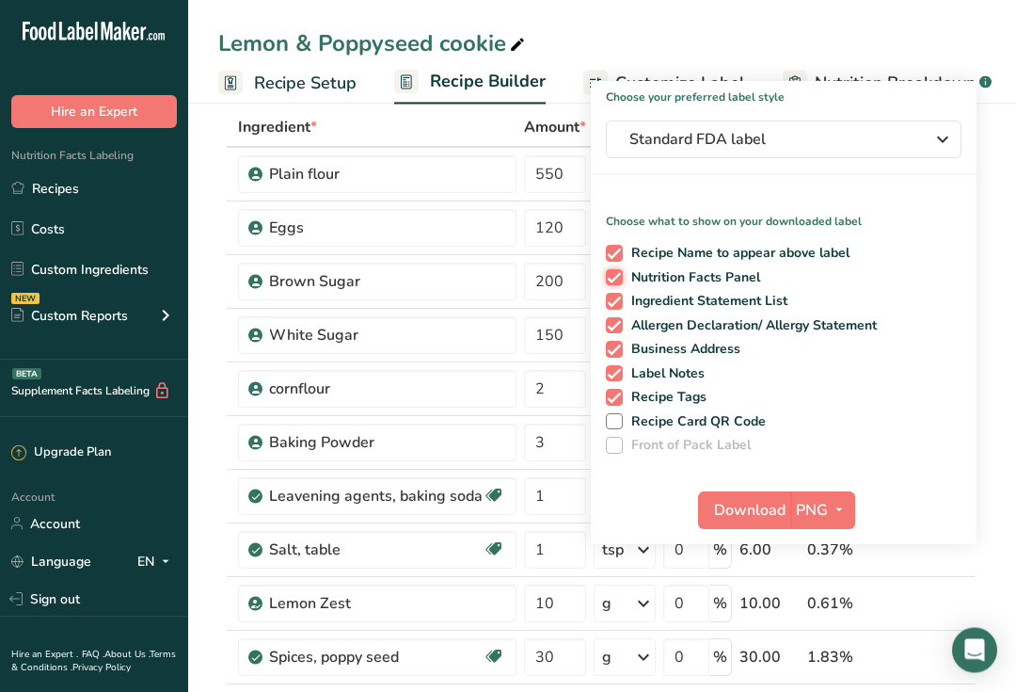
scroll to position [7, 0]
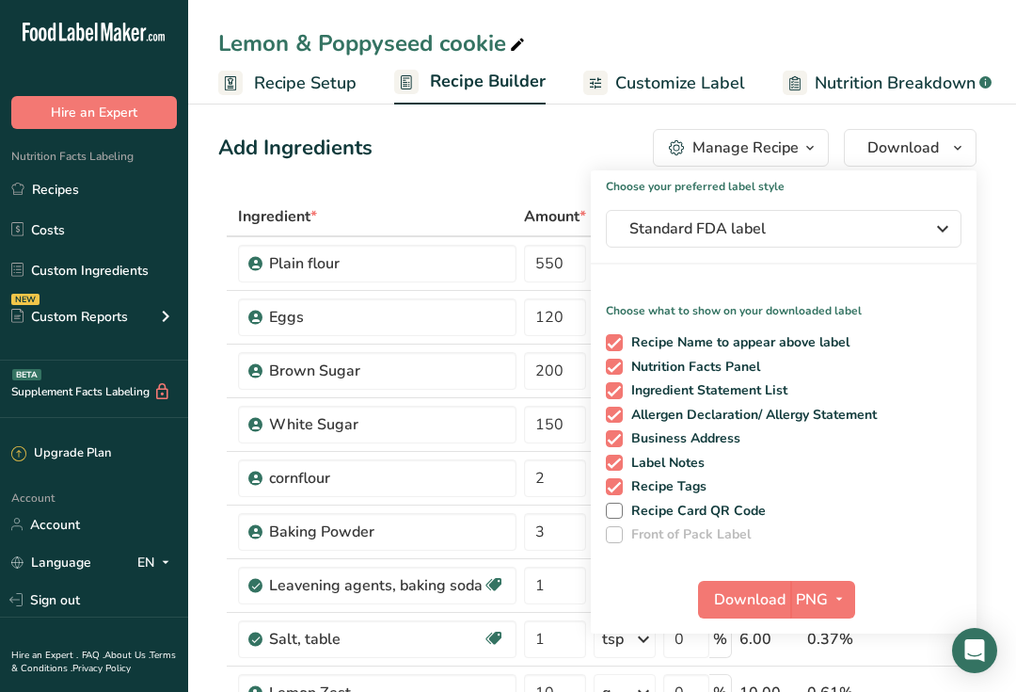
click at [913, 230] on div "Standard FDA label" at bounding box center [783, 228] width 309 height 23
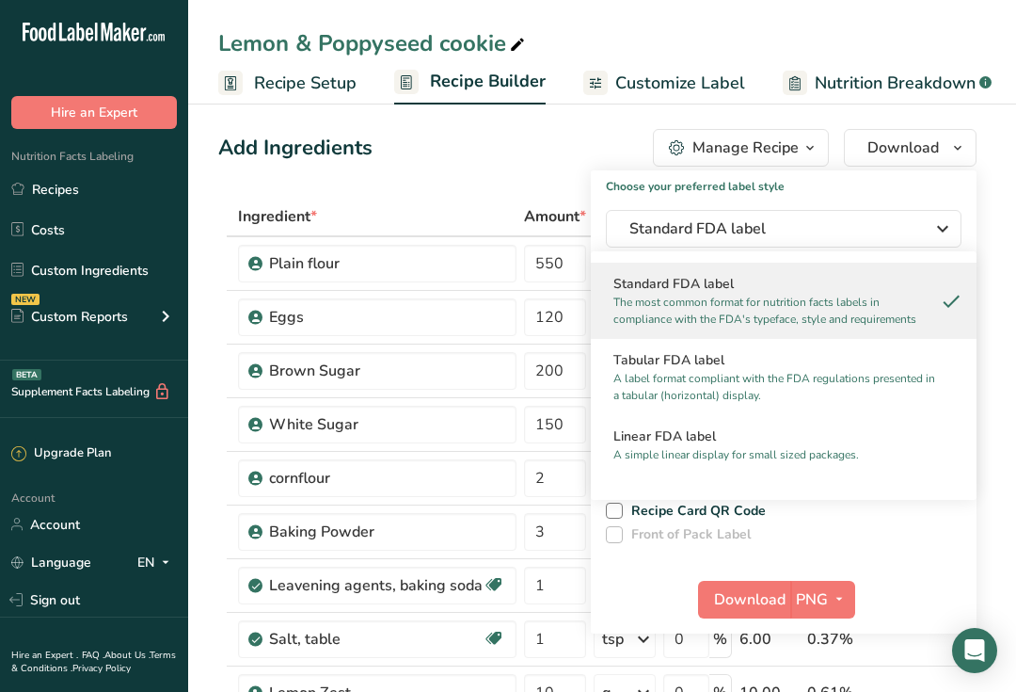
click at [788, 475] on div "Simplified FDA label Provides a simplified breakdown of key nutritional compone…" at bounding box center [784, 512] width 386 height 76
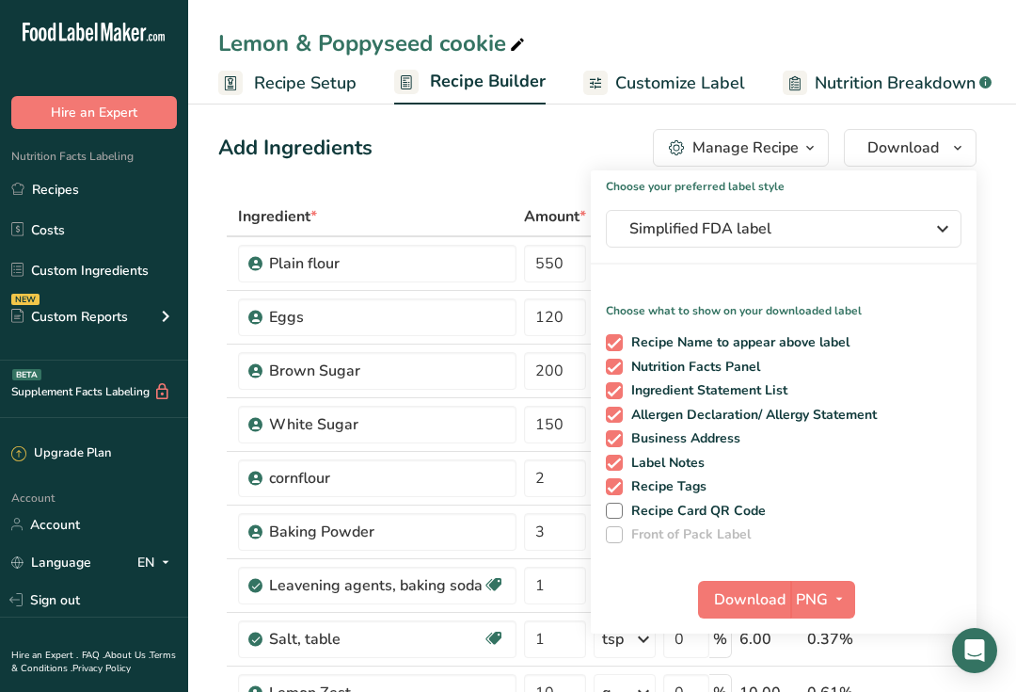
click at [753, 600] on span "Download" at bounding box center [750, 599] width 72 height 23
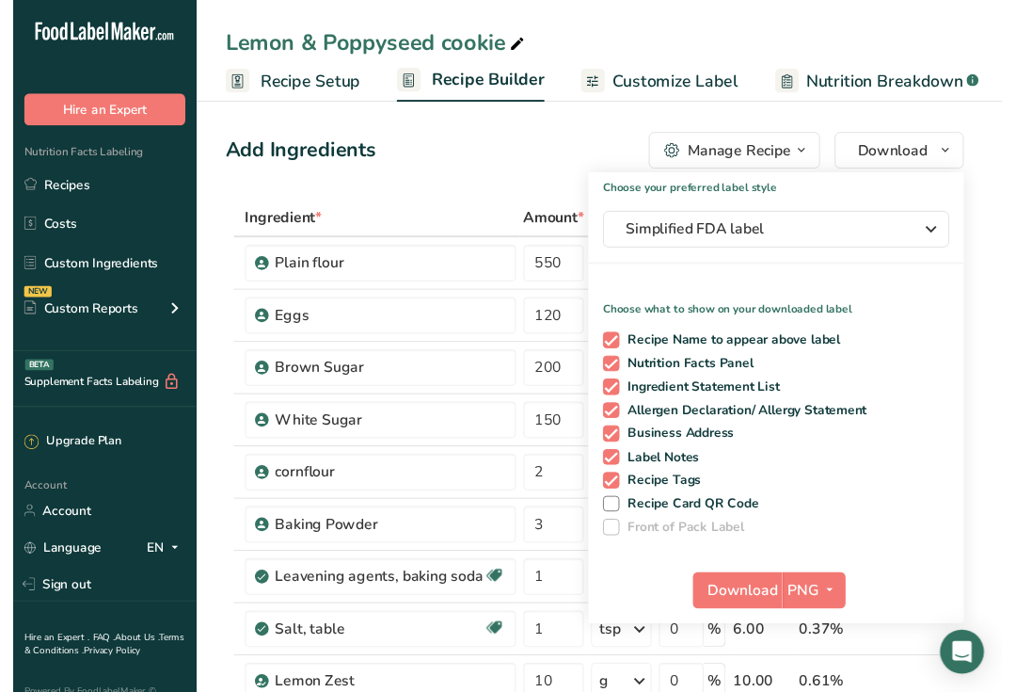
scroll to position [19, 0]
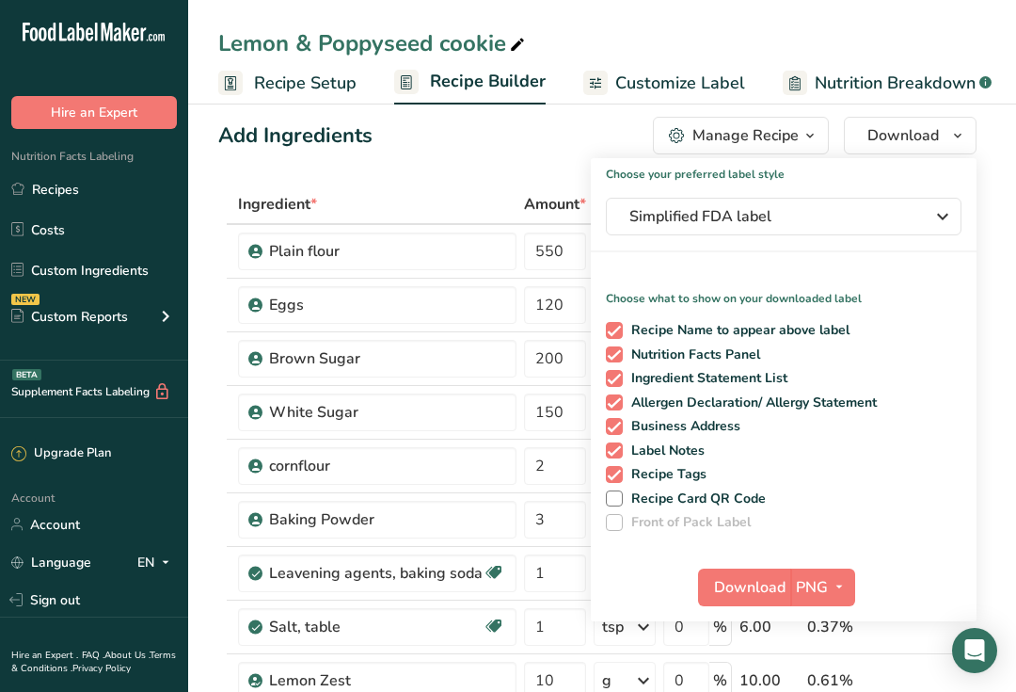
click at [900, 220] on span "Simplified FDA label" at bounding box center [770, 216] width 282 height 23
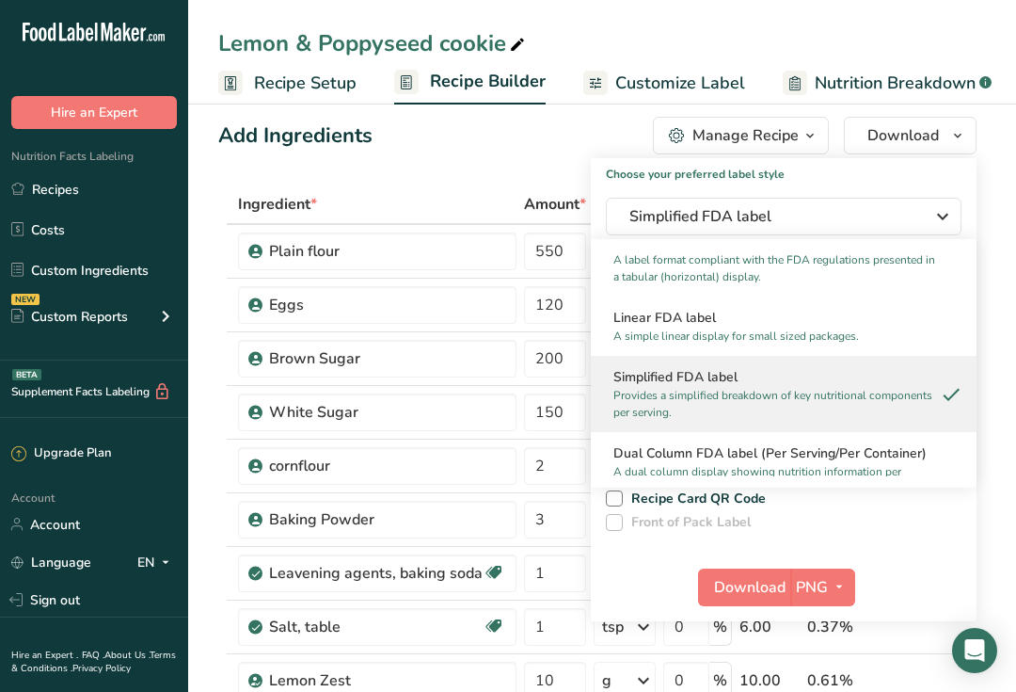
scroll to position [107, 0]
click at [879, 327] on p "A simple linear display for small sized packages." at bounding box center [775, 334] width 324 height 17
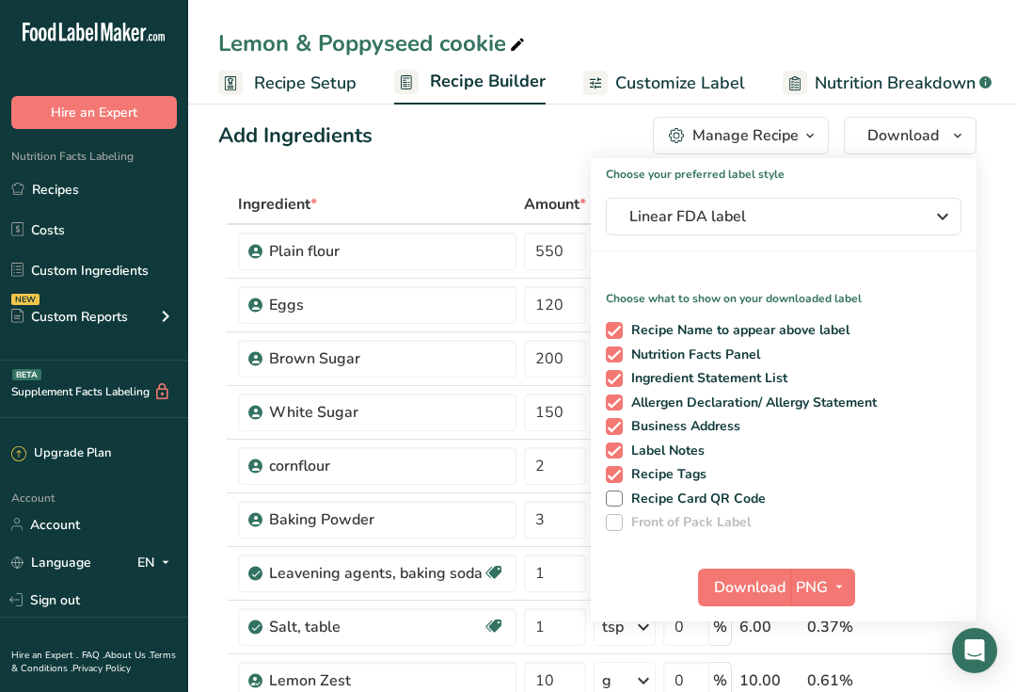
click at [759, 588] on span "Download" at bounding box center [750, 587] width 72 height 23
